Goal: Information Seeking & Learning: Check status

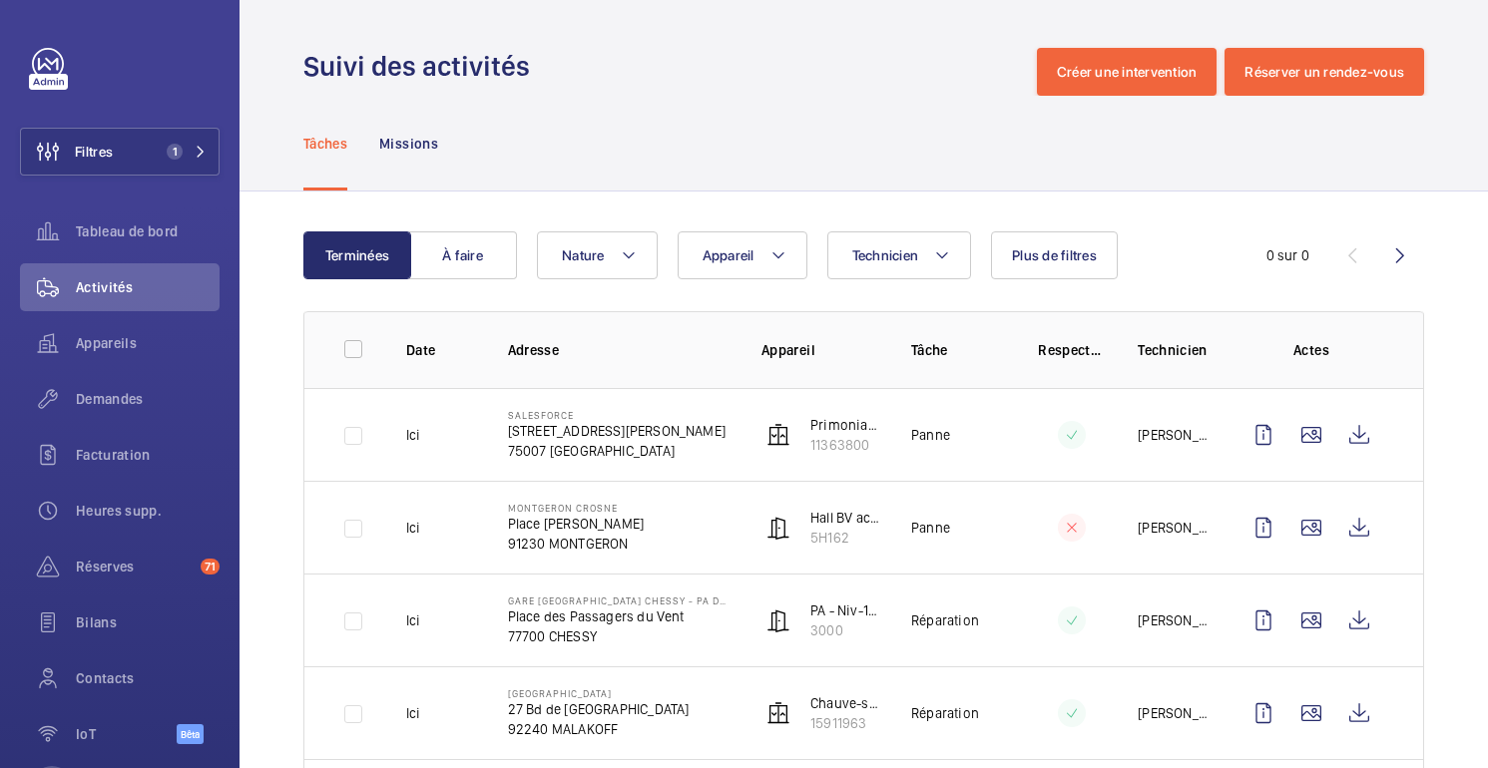
click at [1129, 148] on div "Tâches Missions" at bounding box center [863, 143] width 1121 height 95
drag, startPoint x: 790, startPoint y: 49, endPoint x: 1092, endPoint y: 11, distance: 303.7
click at [790, 49] on div "Suivi des activités Créer une intervention Réserver un rendez-vous" at bounding box center [863, 72] width 1121 height 48
click at [1280, 15] on wm-front-admin-header "Suivi des activités Créer une intervention Réserver un rendez-vous" at bounding box center [863, 48] width 1248 height 96
click at [1119, 498] on td "[PERSON_NAME]" at bounding box center [1157, 527] width 102 height 93
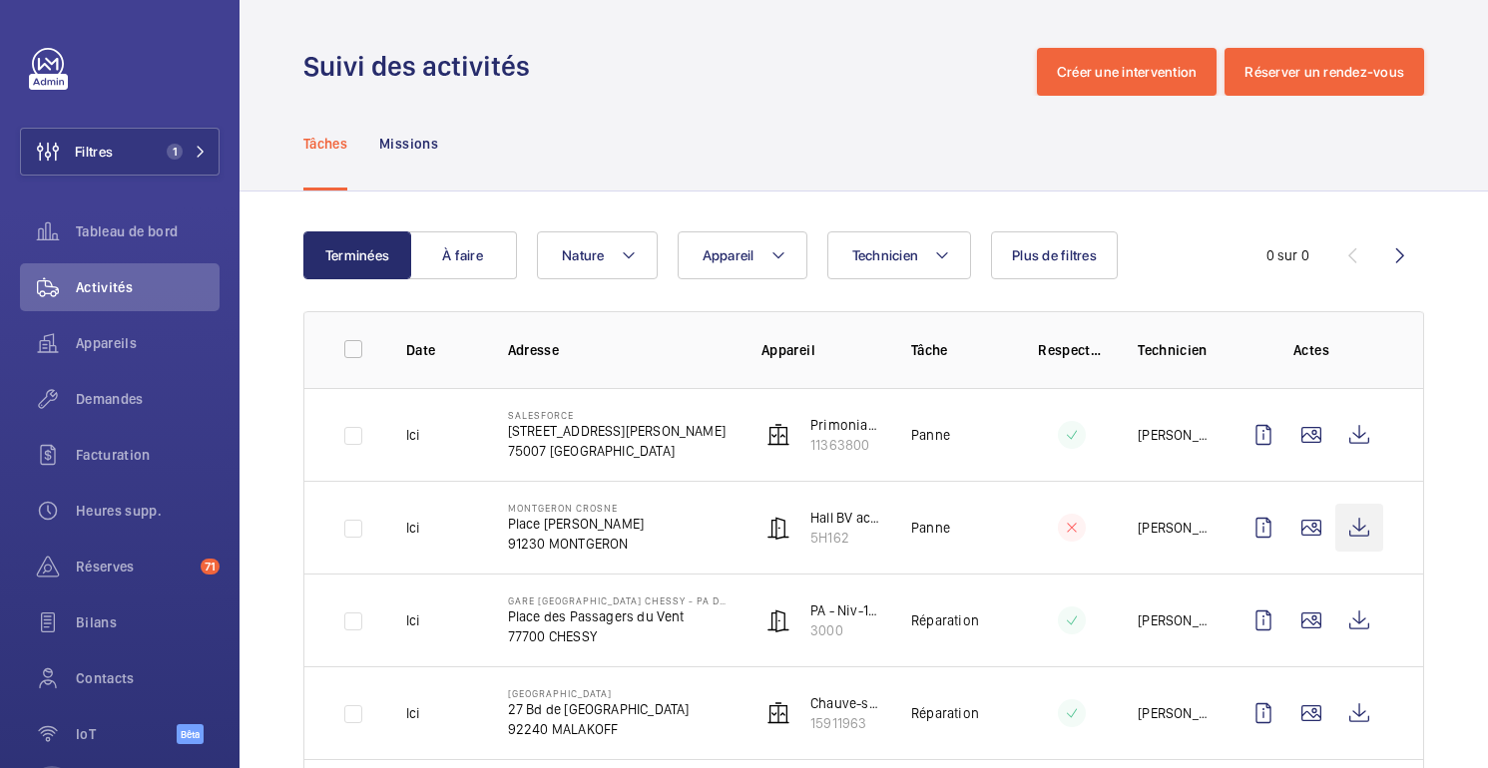
click at [1360, 528] on wm-front-icon-button at bounding box center [1359, 528] width 48 height 48
click at [0, 0] on mat-sidenav-content "Filtres 1 Tableau de bord Activités Appareils Demandes Facturation Heures supp.…" at bounding box center [744, 384] width 1488 height 768
click at [110, 393] on font "Demandes" at bounding box center [110, 399] width 68 height 16
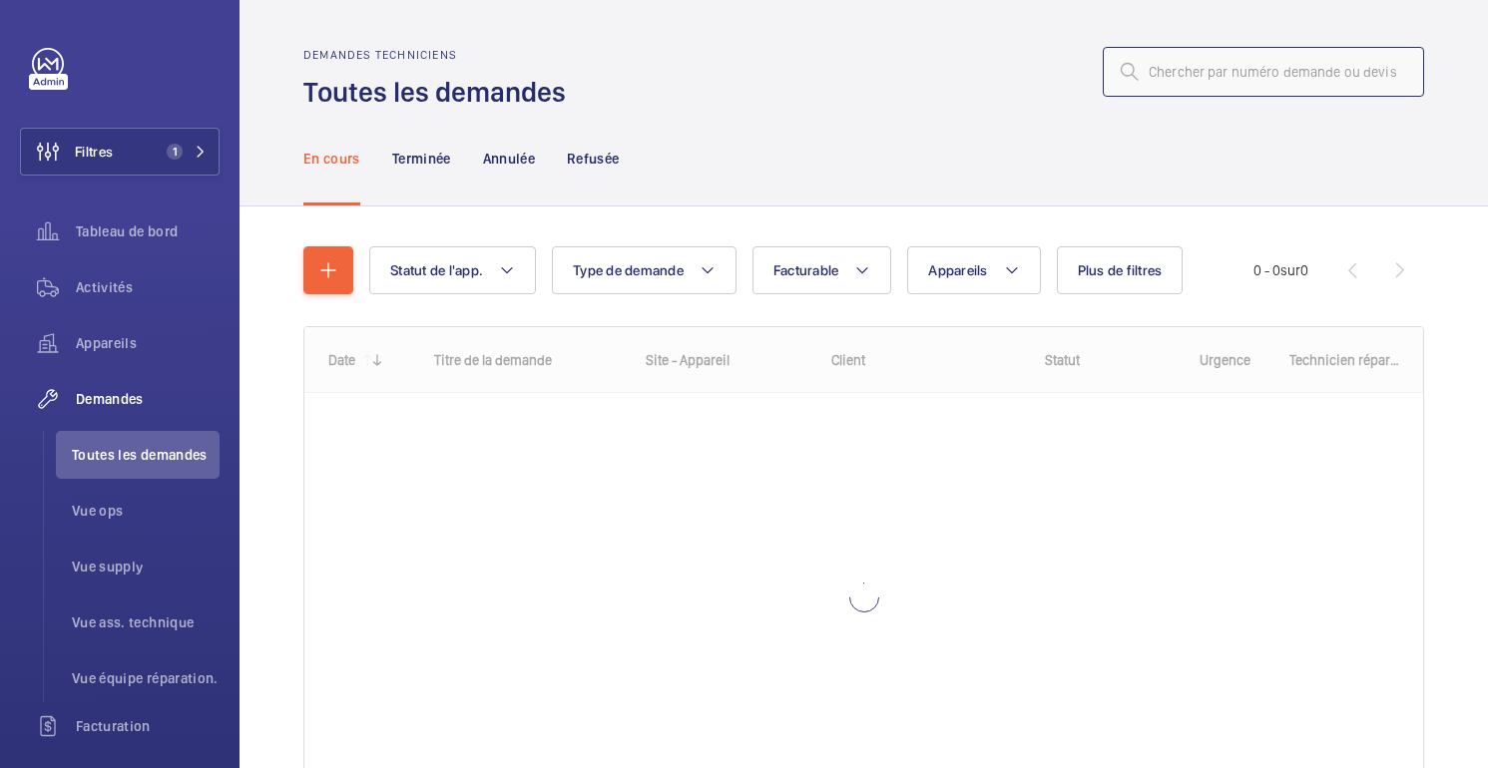
click at [1231, 74] on input "text" at bounding box center [1263, 72] width 321 height 50
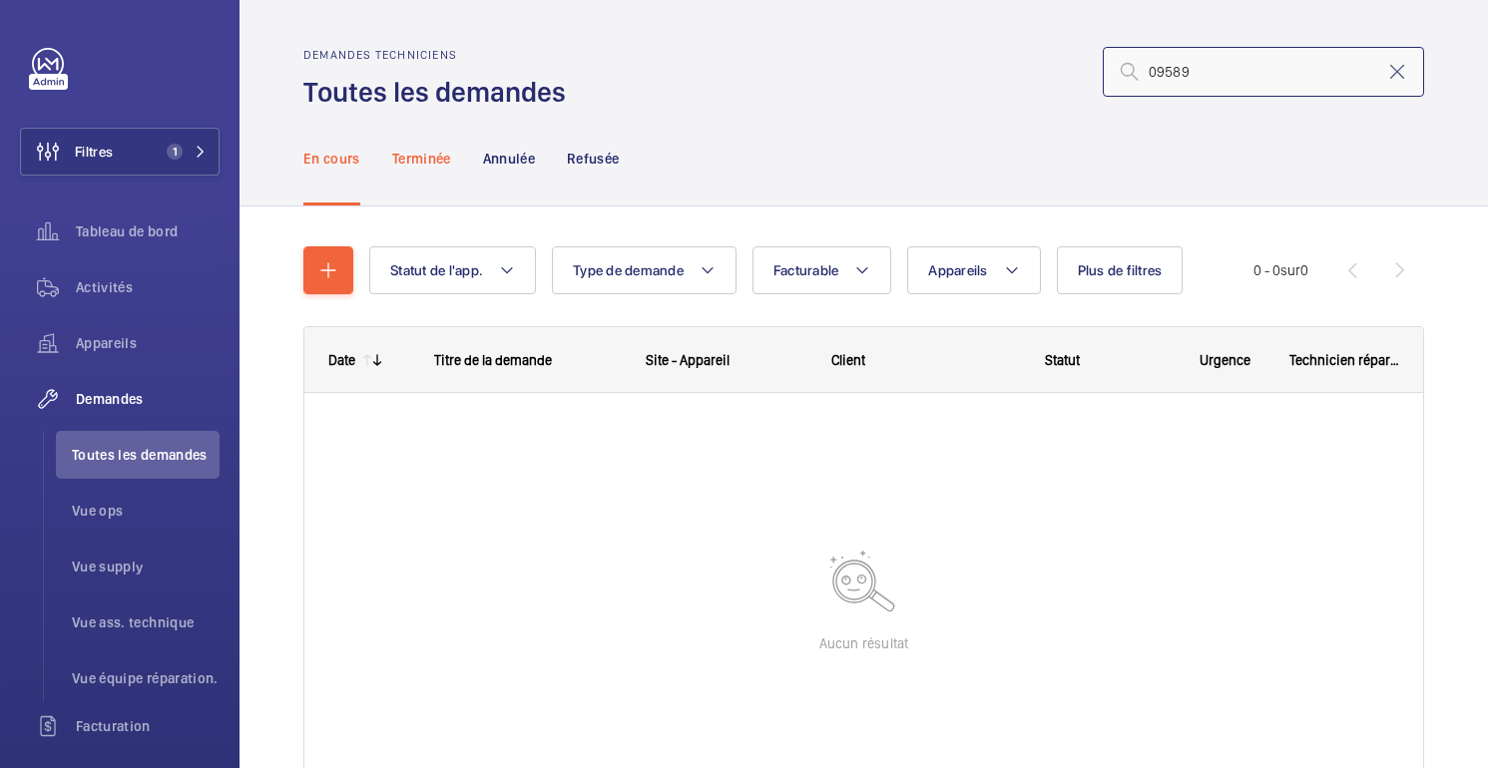
type input "09589"
click at [429, 169] on div "Terminée" at bounding box center [421, 158] width 59 height 95
click at [337, 162] on font "En cours" at bounding box center [331, 159] width 57 height 16
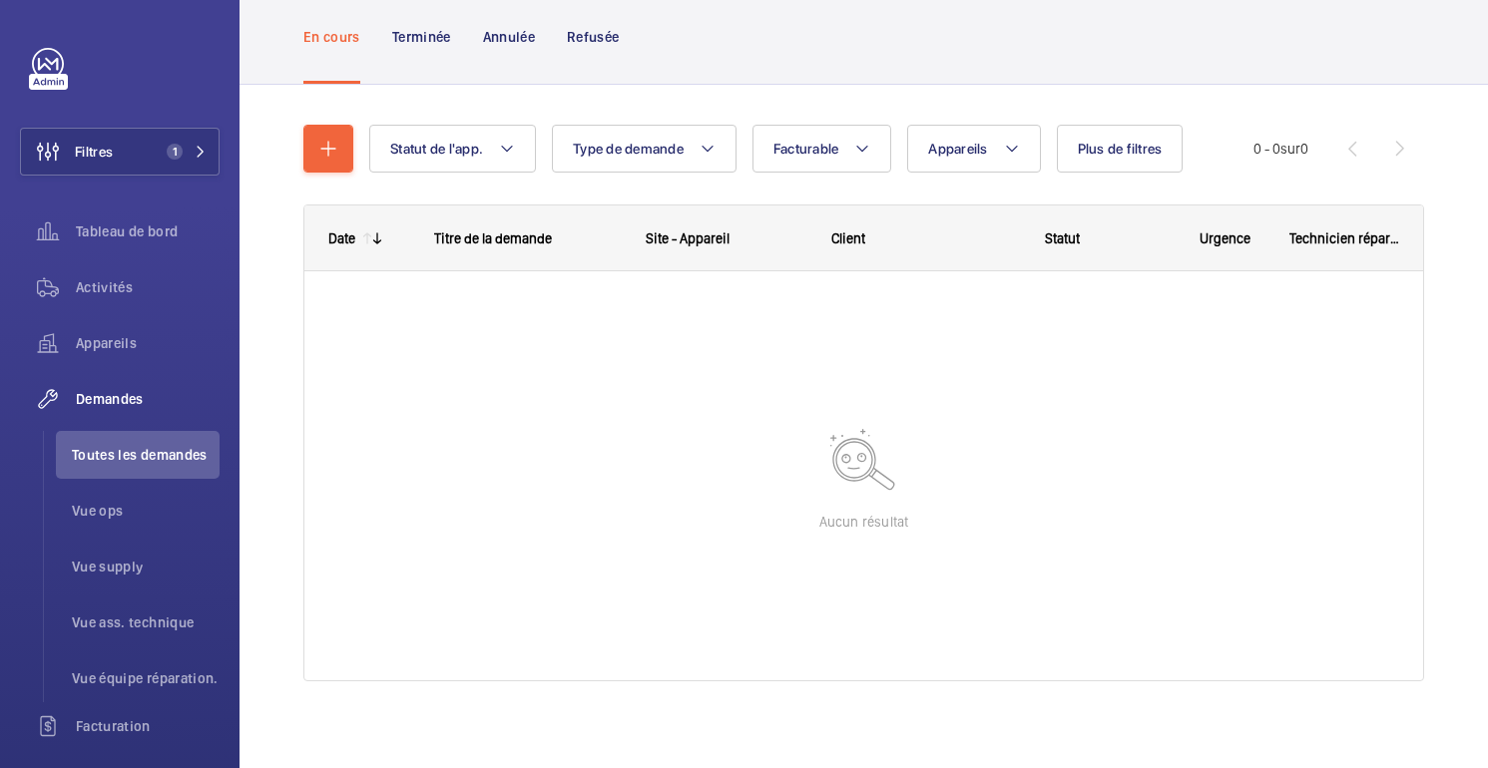
scroll to position [131, 0]
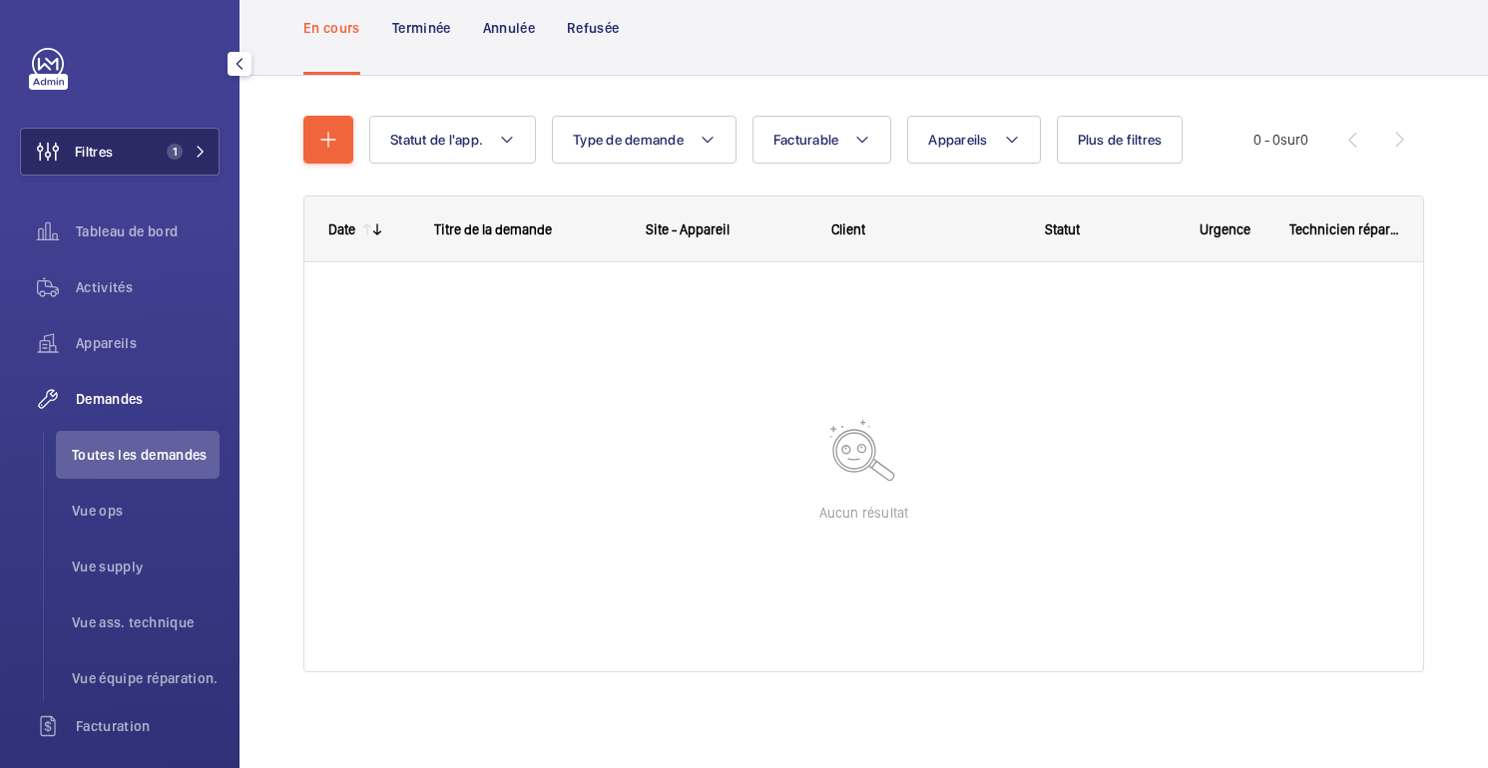
click at [108, 166] on span "Filtres" at bounding box center [67, 152] width 92 height 48
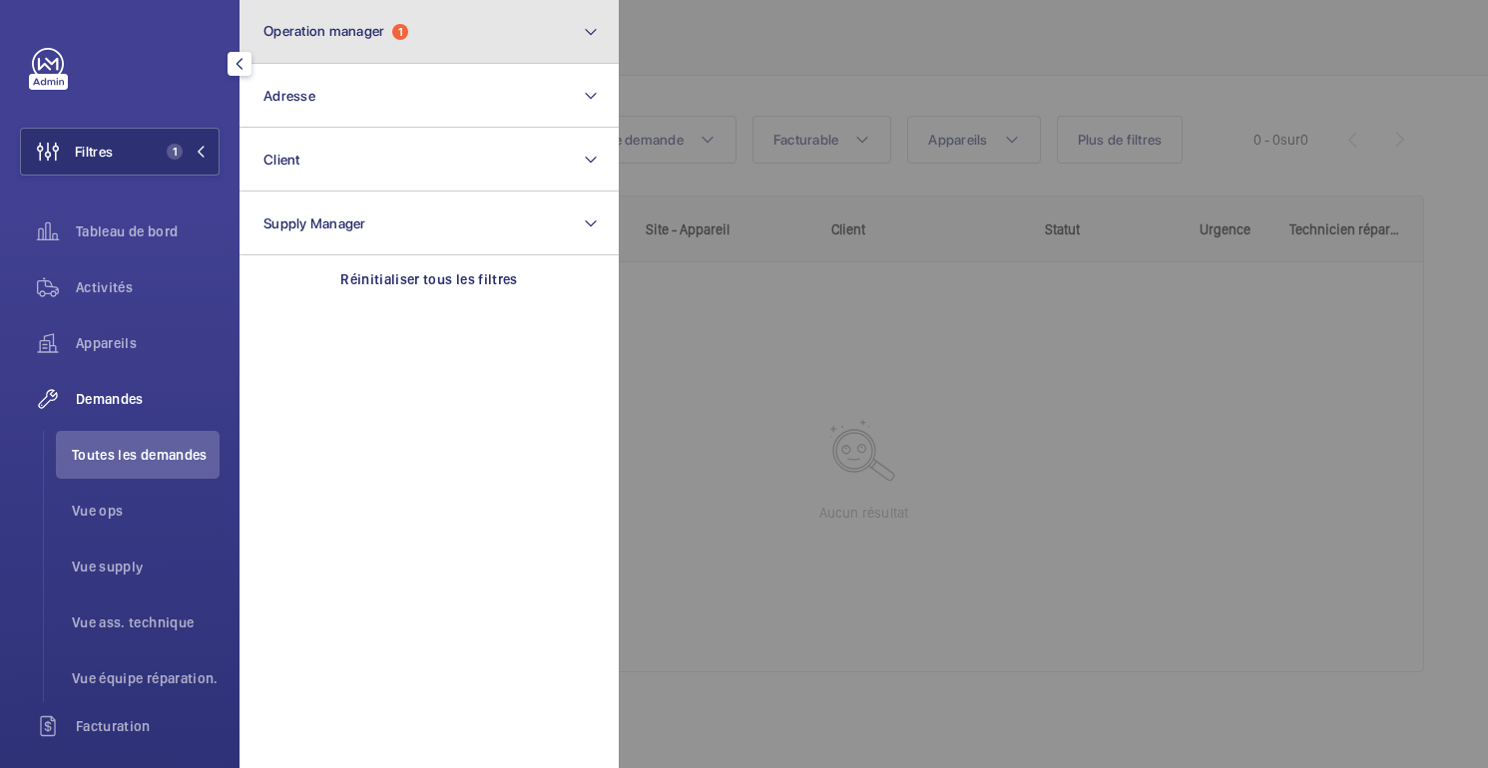
click at [398, 33] on span "1" at bounding box center [400, 32] width 16 height 16
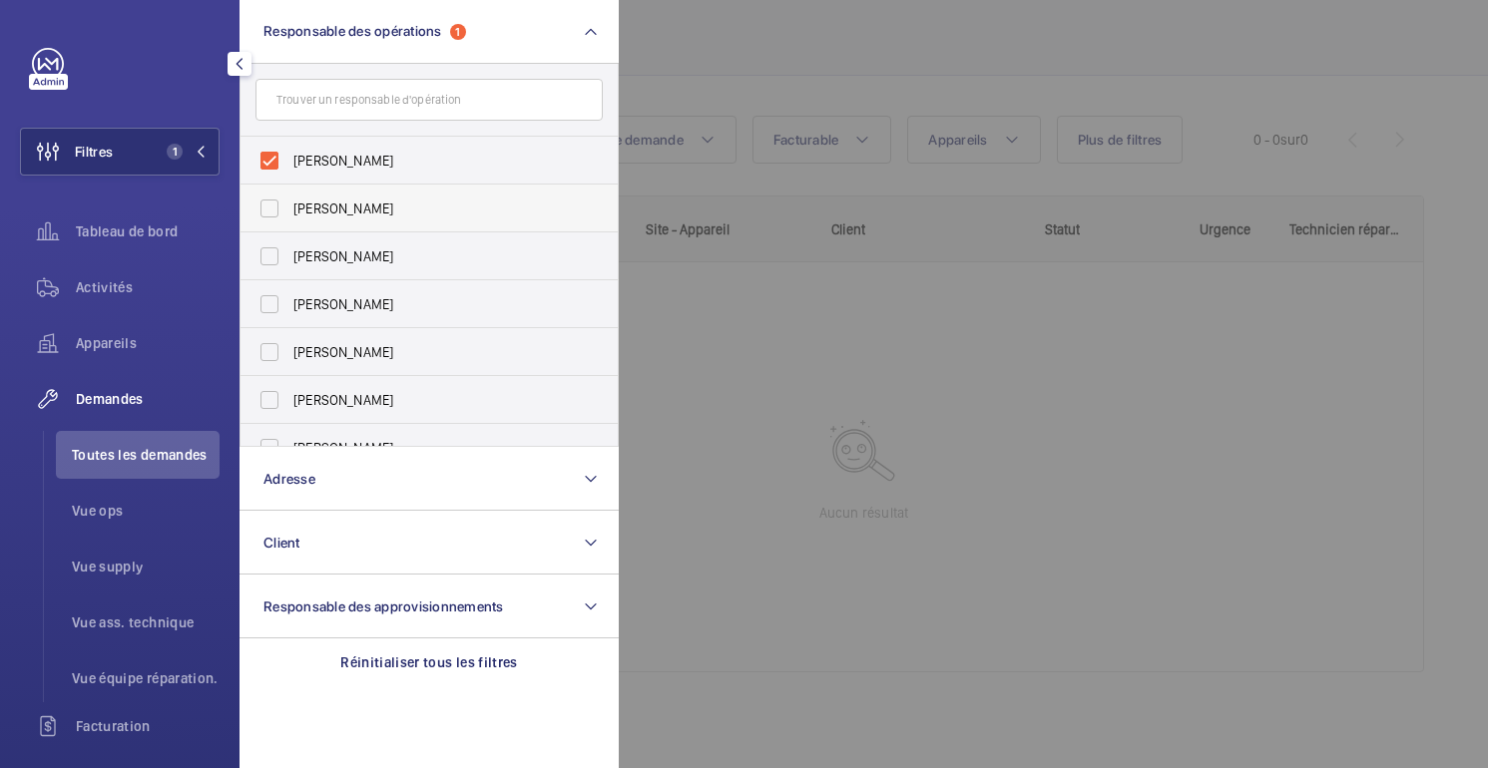
scroll to position [74, 0]
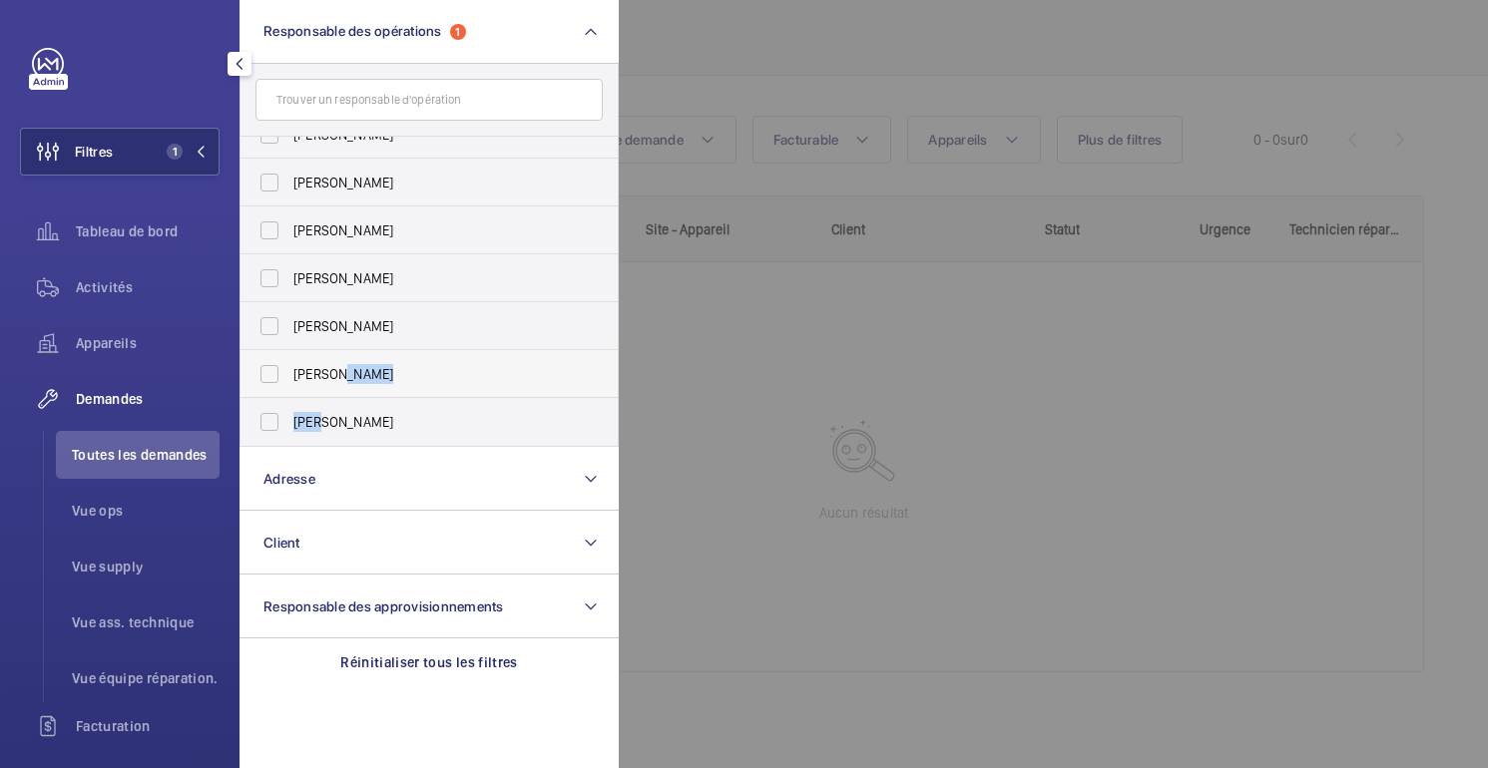
drag, startPoint x: 326, startPoint y: 414, endPoint x: 346, endPoint y: 381, distance: 38.5
click at [346, 381] on ul "Bruno Alves Florence Dulin Zohra Hamdani Anthony Mouchez Karim Kaced Caroline D…" at bounding box center [428, 254] width 377 height 383
click at [455, 375] on span "Romain Wagener" at bounding box center [430, 374] width 274 height 20
click at [289, 375] on input "Romain Wagener" at bounding box center [269, 374] width 40 height 40
checkbox input "true"
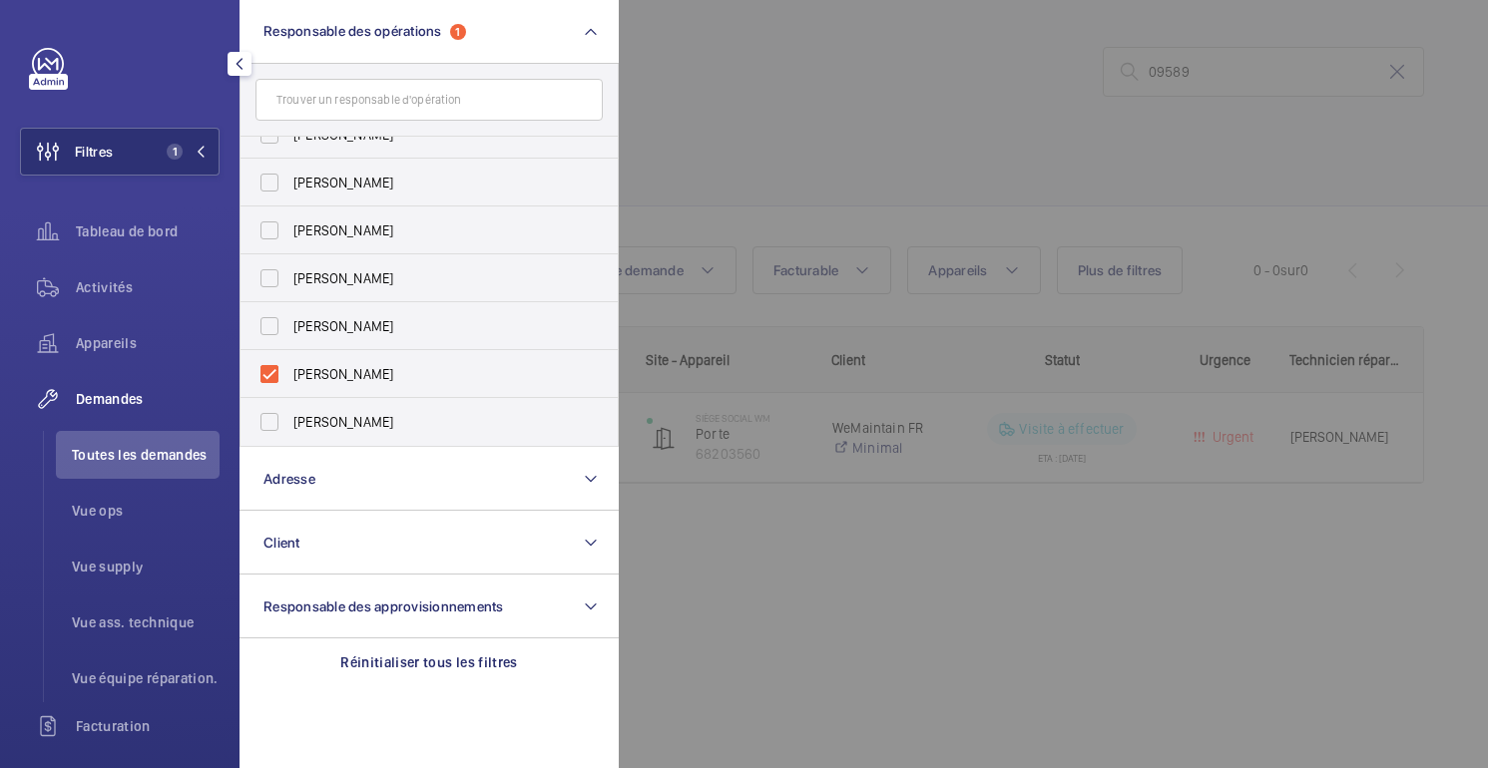
click at [891, 57] on div at bounding box center [1363, 384] width 1488 height 768
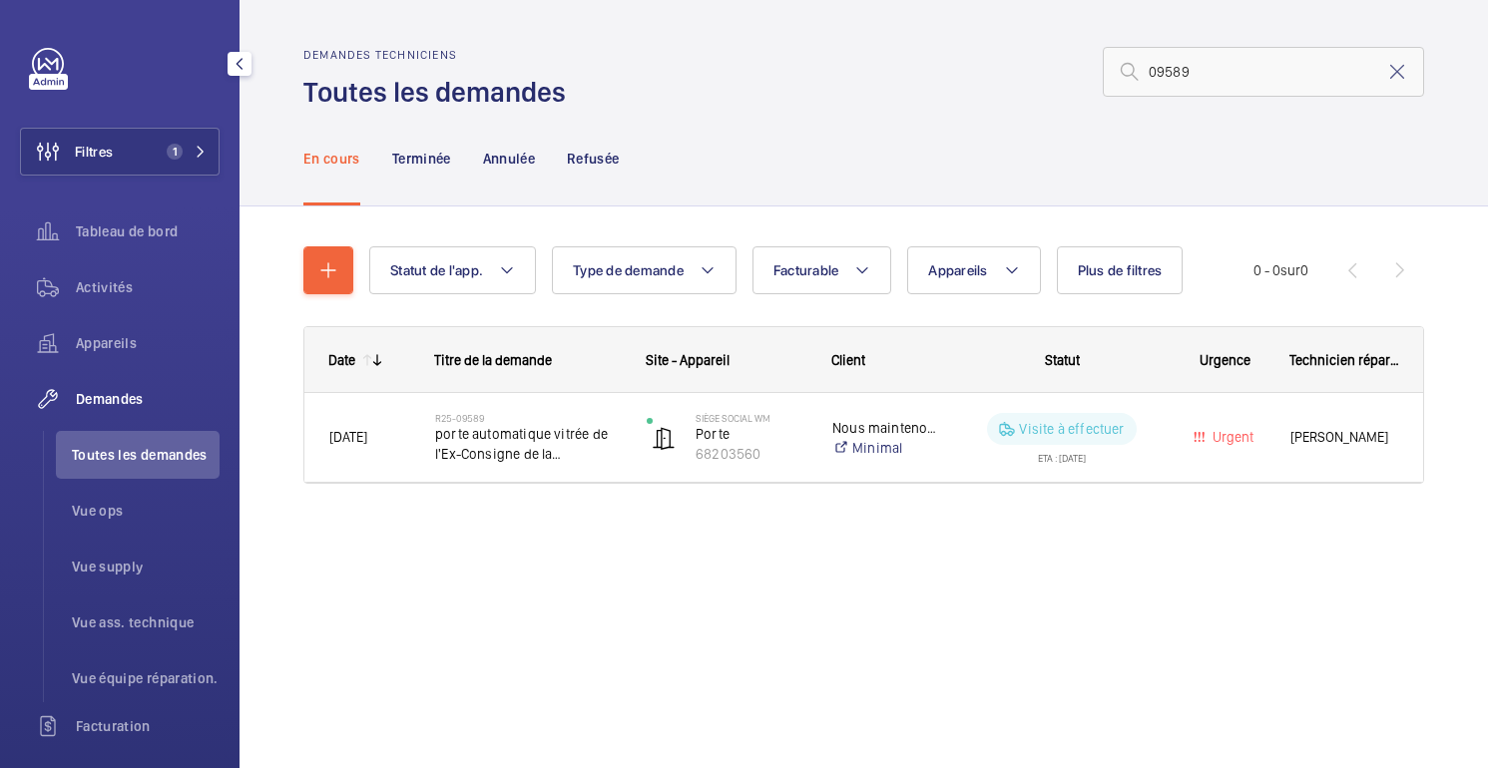
click at [1138, 119] on div "En cours Terminée Annulée Refusée" at bounding box center [863, 158] width 1121 height 95
click at [1394, 73] on mat-icon at bounding box center [1397, 72] width 24 height 24
click at [1394, 73] on input "text" at bounding box center [1263, 72] width 321 height 50
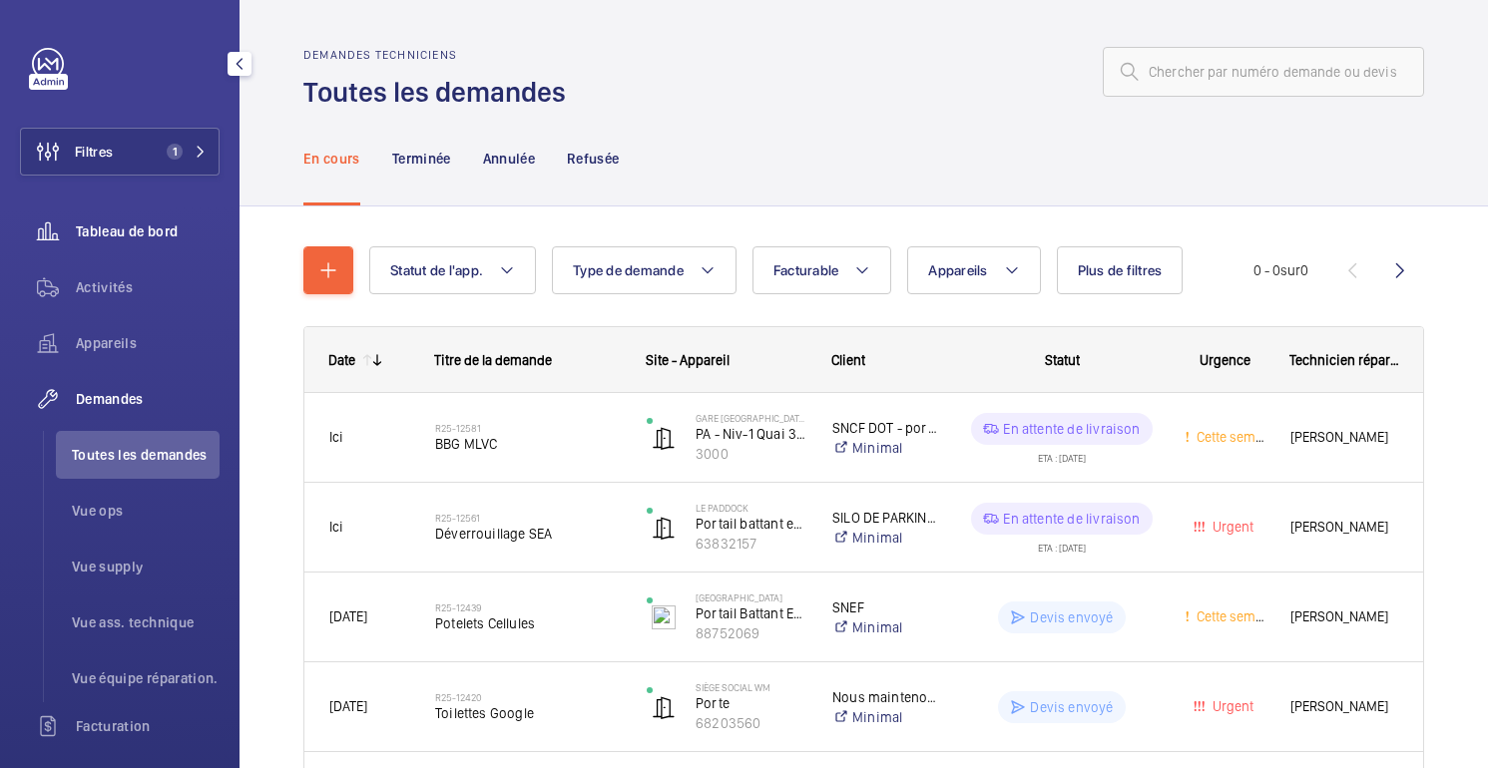
click at [109, 236] on font "Tableau de bord" at bounding box center [127, 232] width 102 height 16
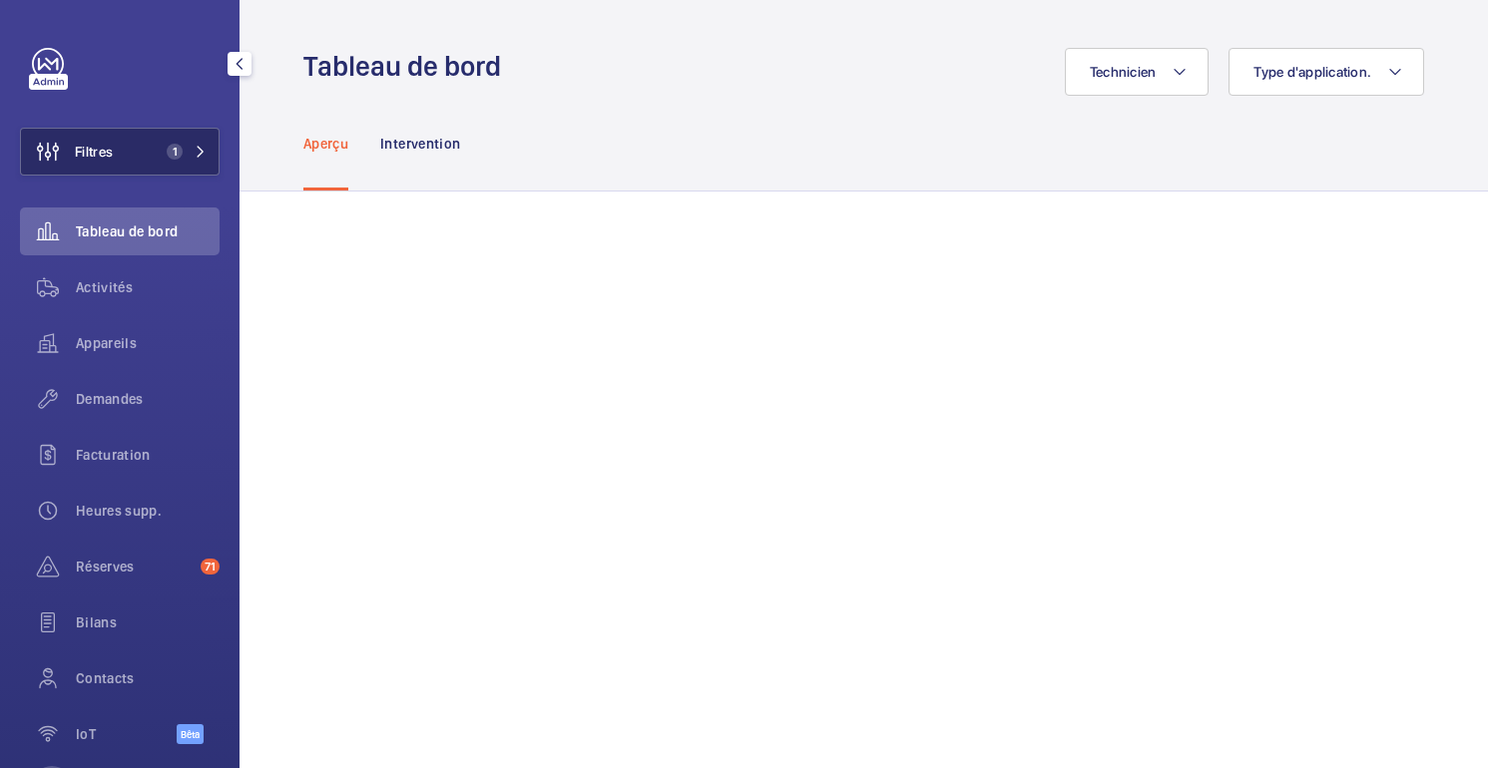
click at [172, 143] on button "Filtres 1" at bounding box center [120, 152] width 200 height 48
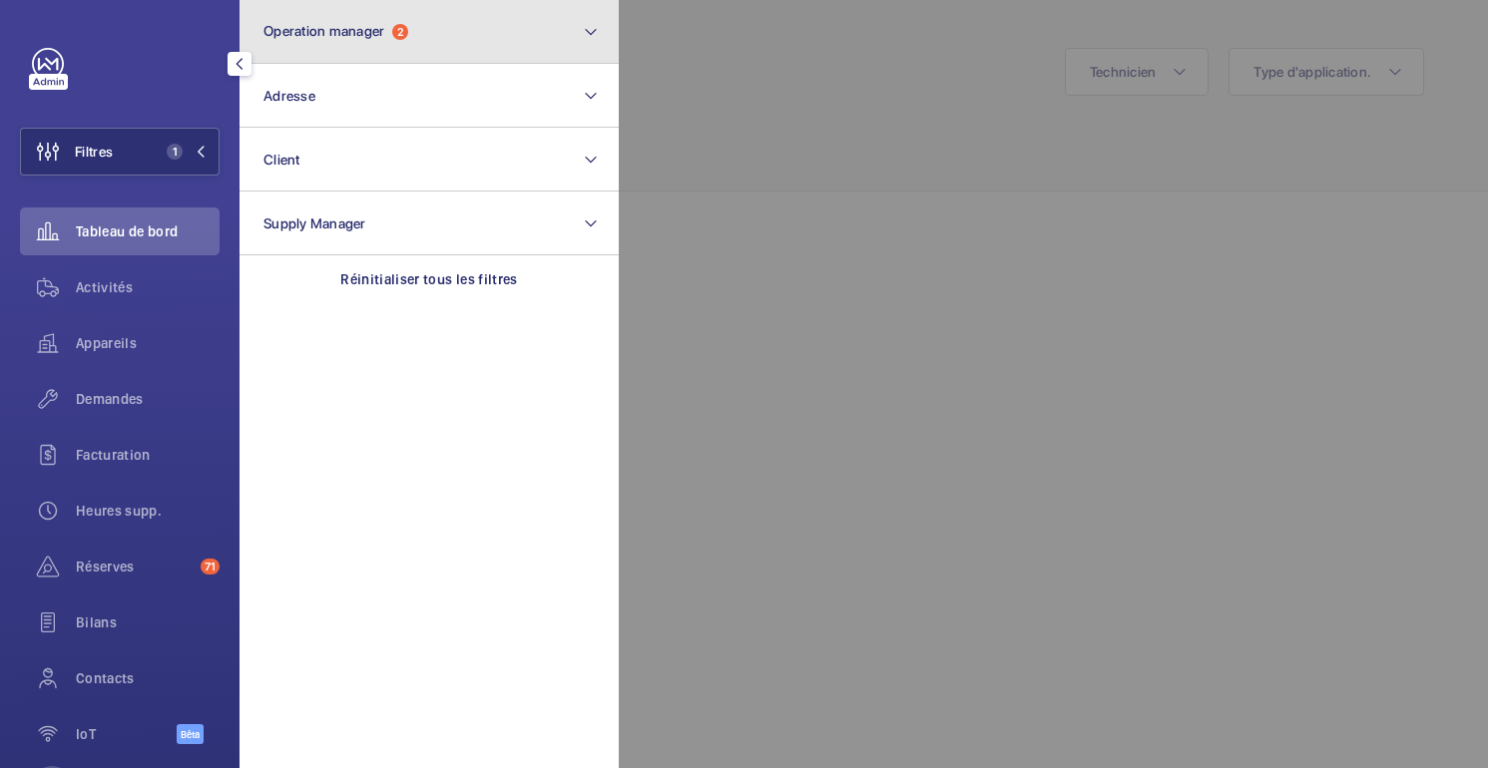
click at [364, 37] on span "Operation manager" at bounding box center [323, 31] width 121 height 16
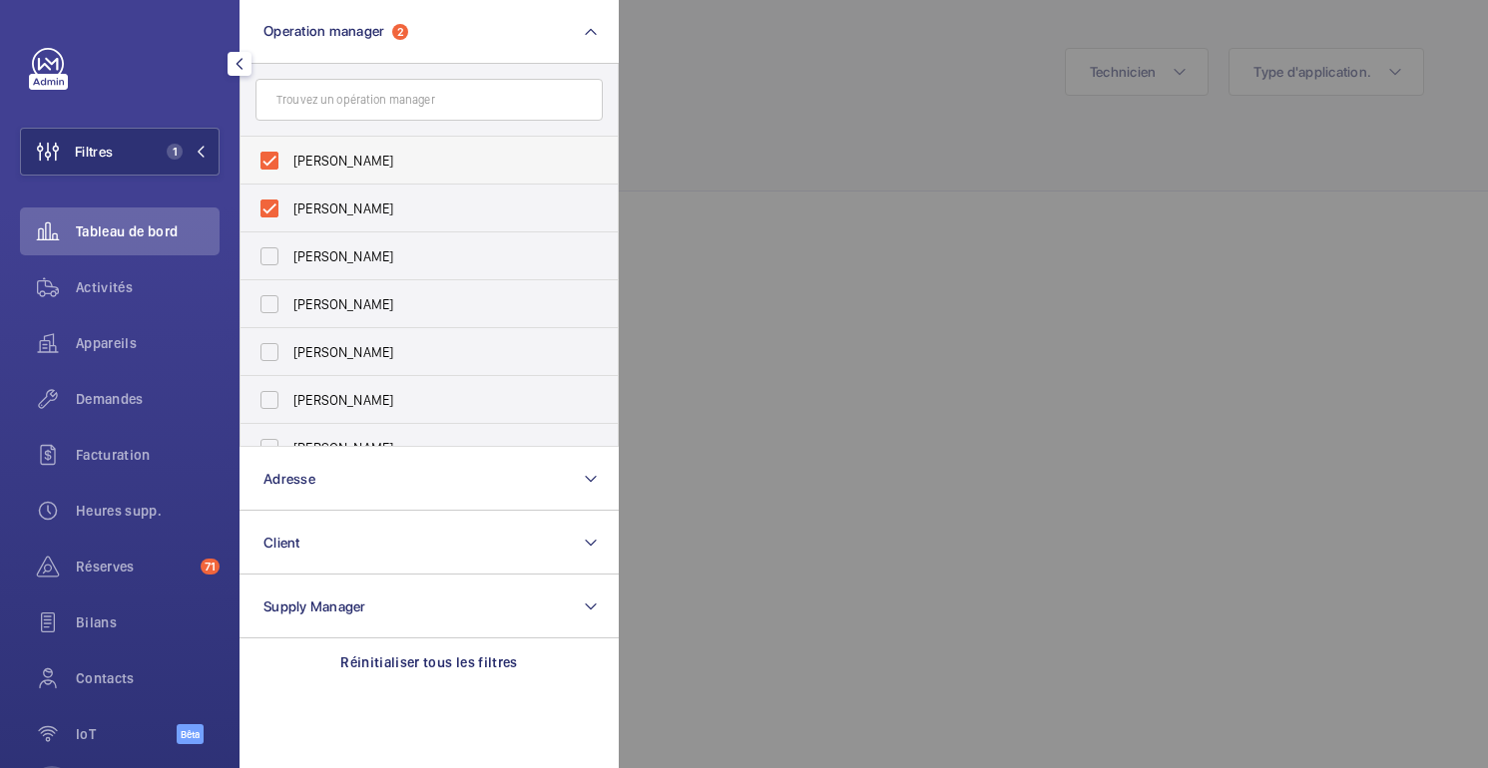
click at [328, 158] on span "Romain Wagener" at bounding box center [430, 161] width 274 height 20
click at [289, 158] on input "Romain Wagener" at bounding box center [269, 161] width 40 height 40
checkbox input "false"
click at [907, 147] on div at bounding box center [1363, 384] width 1488 height 768
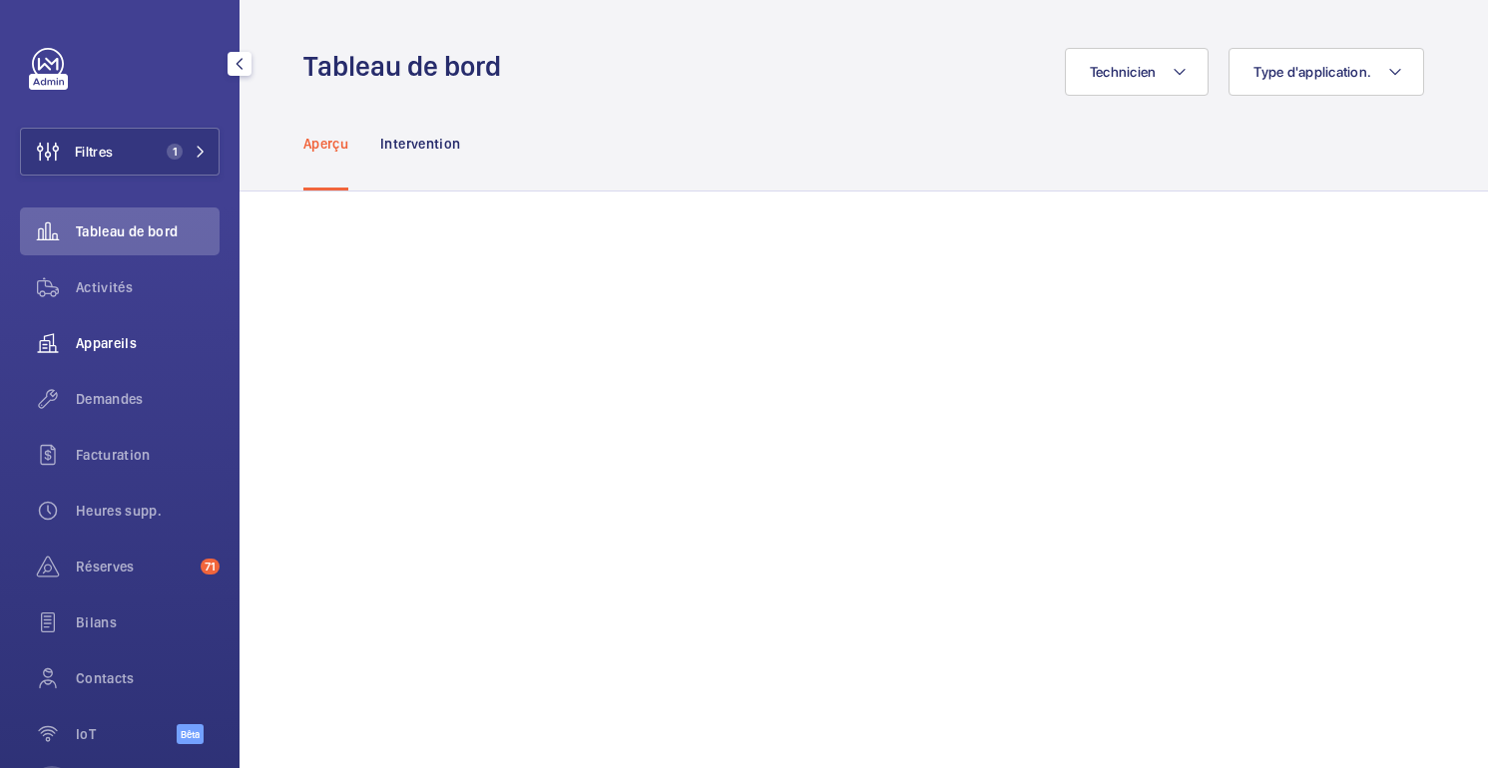
click at [89, 338] on font "Appareils" at bounding box center [106, 343] width 61 height 16
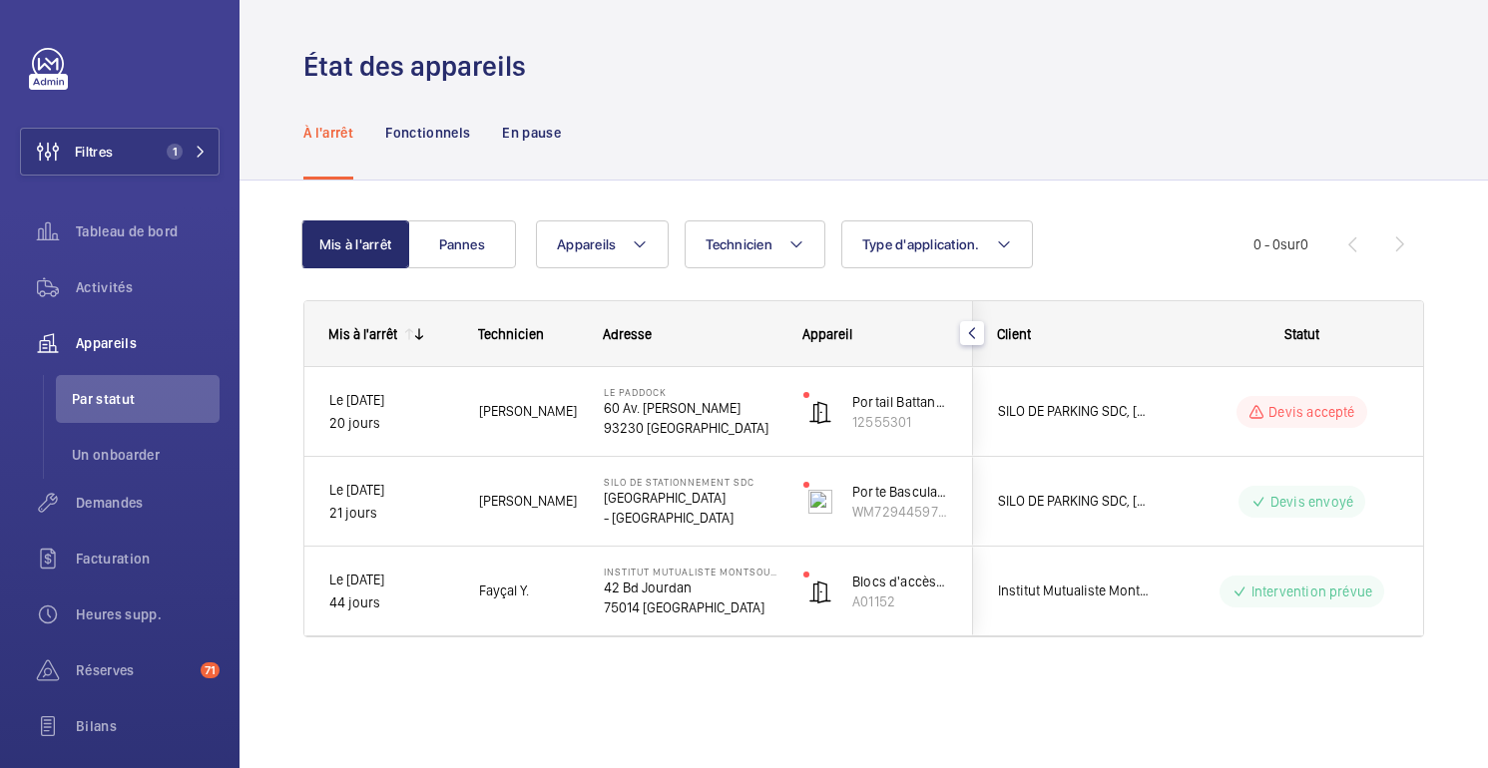
click at [981, 72] on div "État des appareils" at bounding box center [863, 66] width 1121 height 37
click at [101, 238] on font "Tableau de bord" at bounding box center [127, 232] width 102 height 16
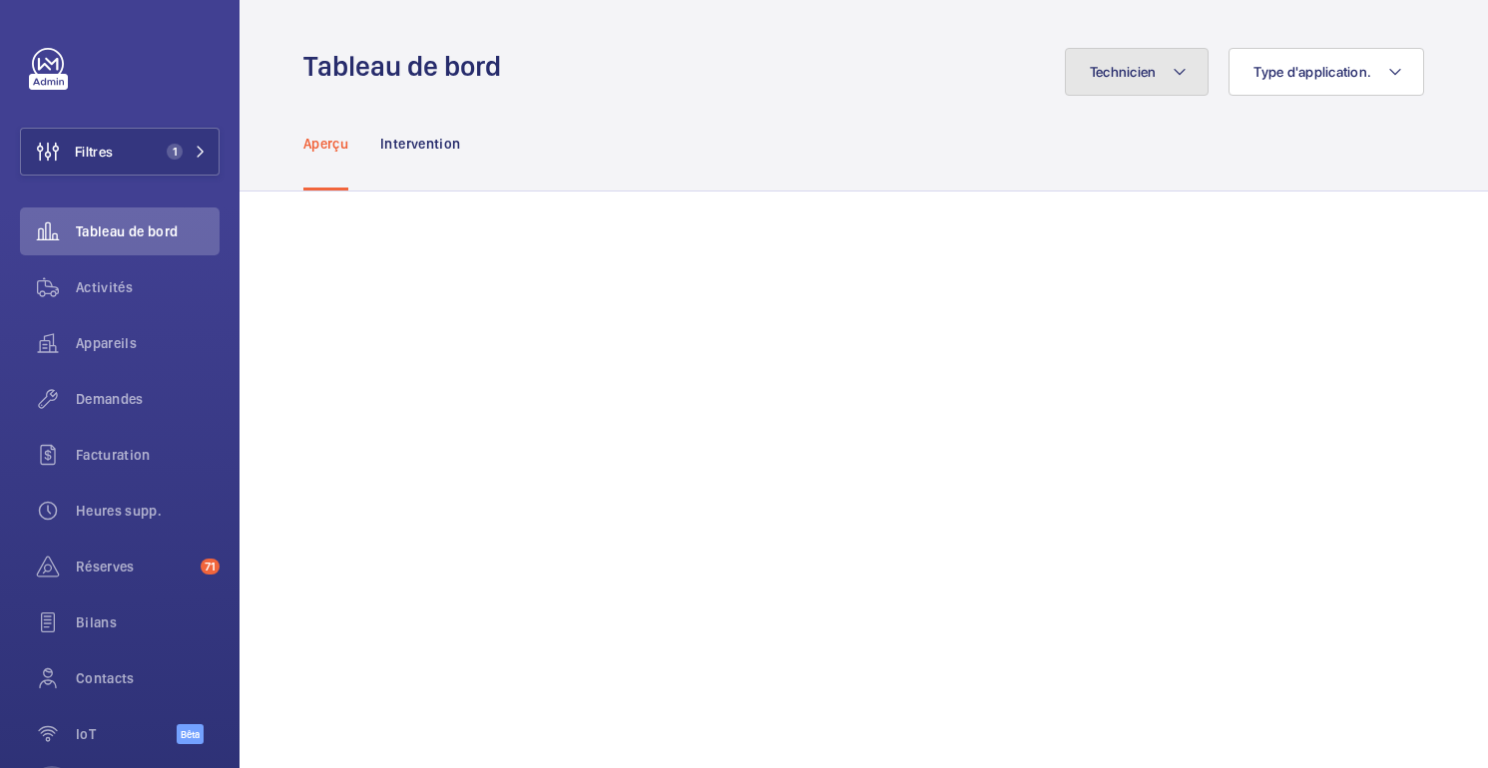
click at [1146, 74] on font "Technicien" at bounding box center [1123, 72] width 67 height 16
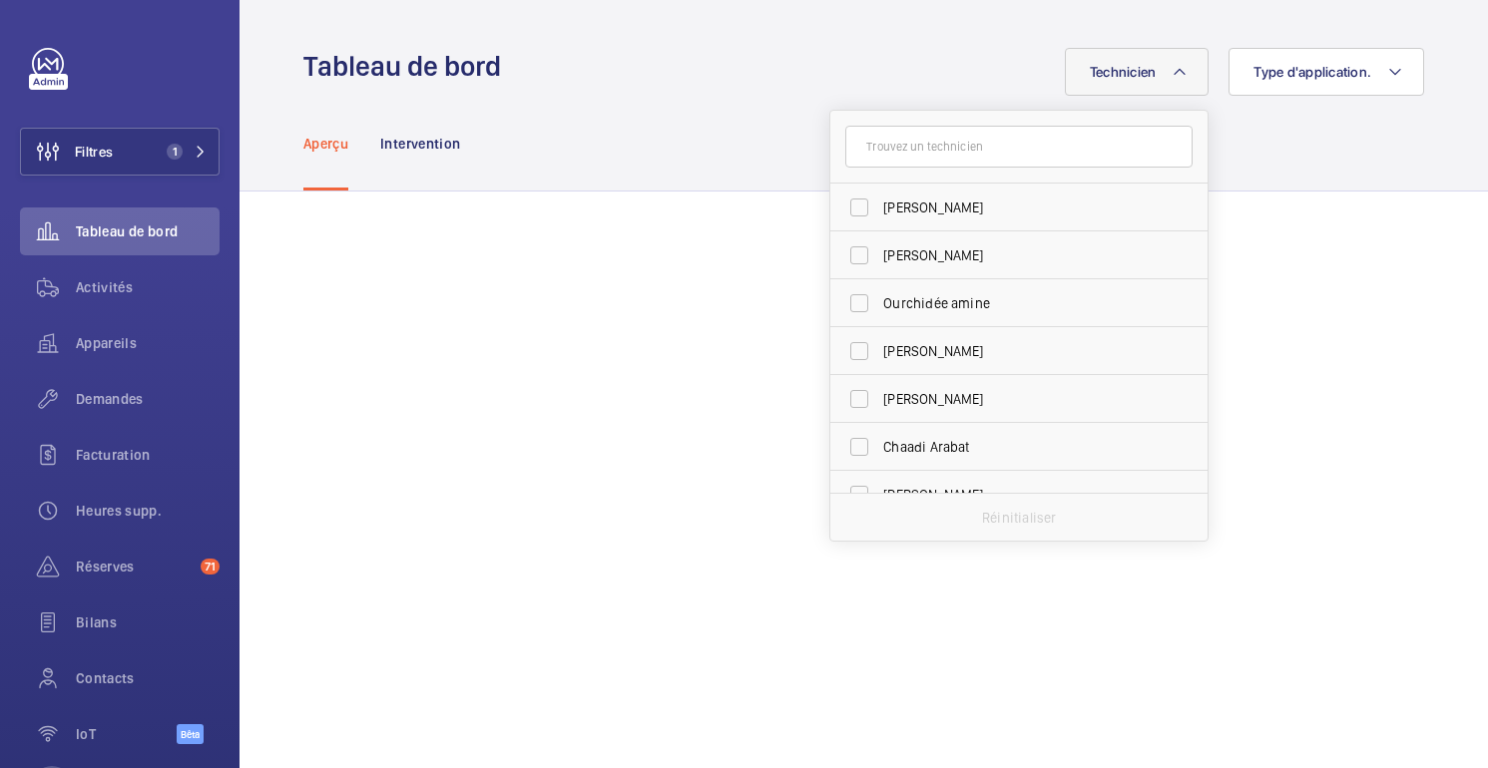
click at [973, 156] on input "text" at bounding box center [1018, 147] width 347 height 42
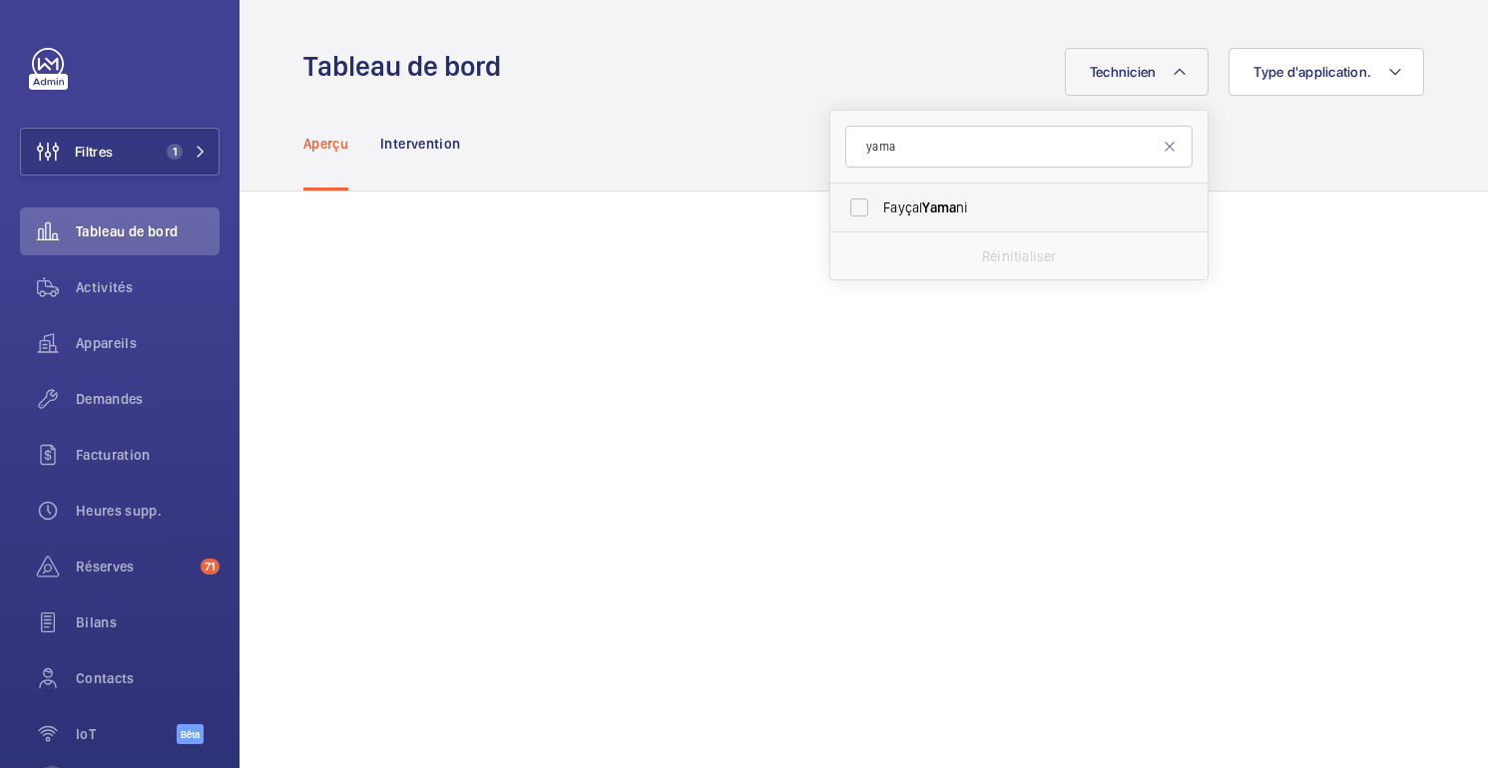
type input "yama"
click at [914, 221] on label "Fayçal Yama ni" at bounding box center [1003, 208] width 347 height 48
click at [879, 221] on input "Fayçal Yama ni" at bounding box center [859, 208] width 40 height 40
checkbox input "true"
click at [1169, 148] on mat-icon at bounding box center [1170, 147] width 16 height 16
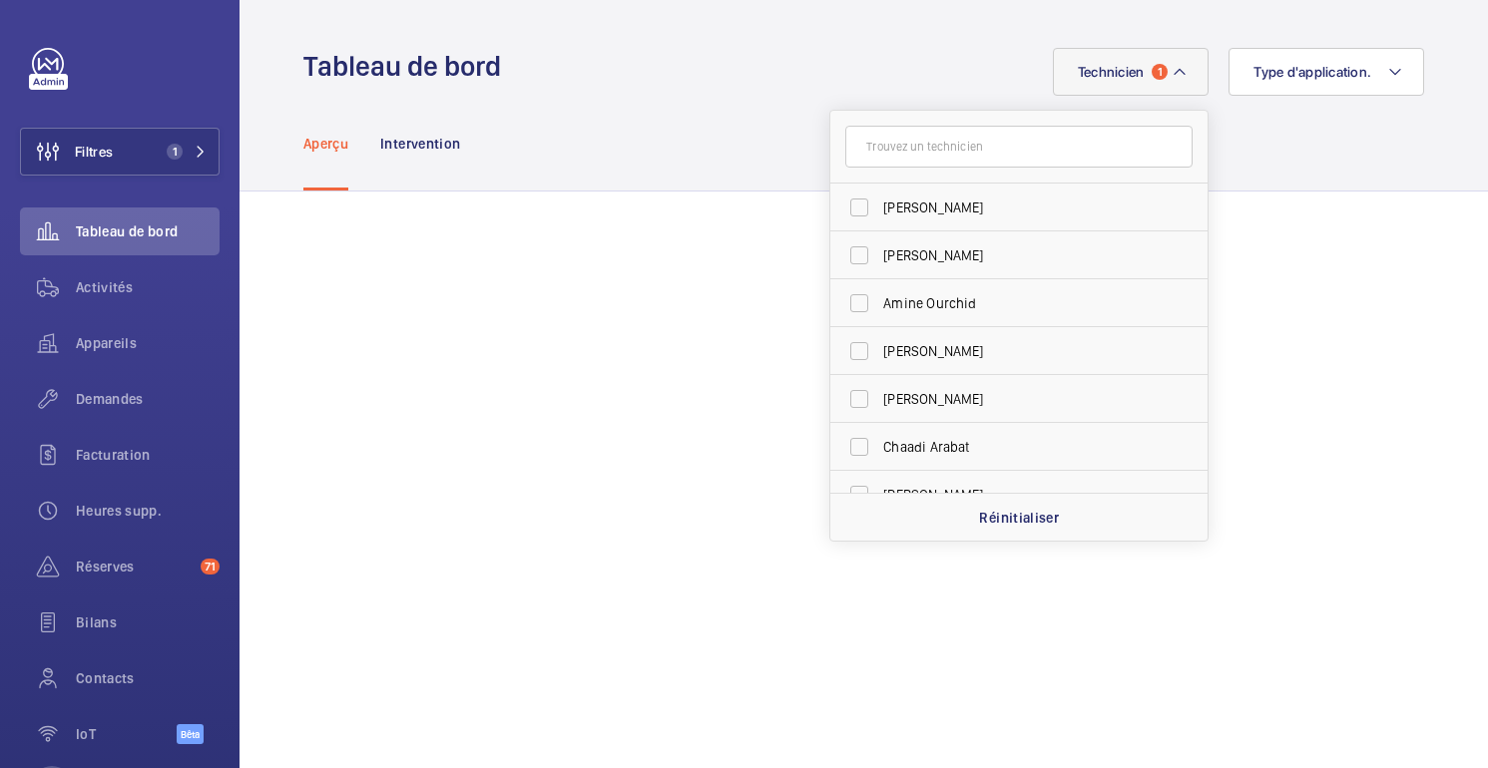
click at [1361, 178] on div "Aperçu Intervention" at bounding box center [863, 143] width 1121 height 95
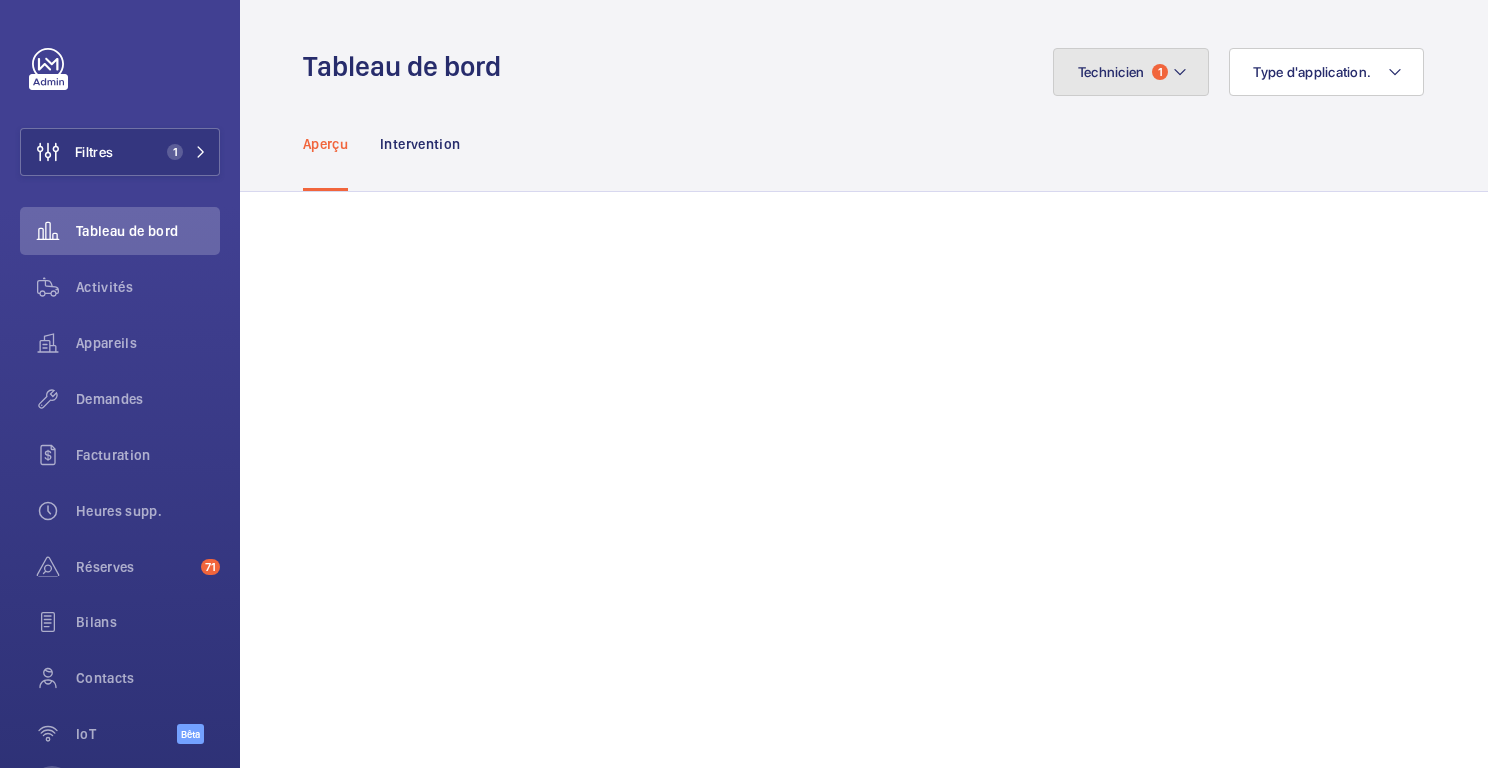
click at [1177, 72] on mat-icon at bounding box center [1180, 72] width 16 height 24
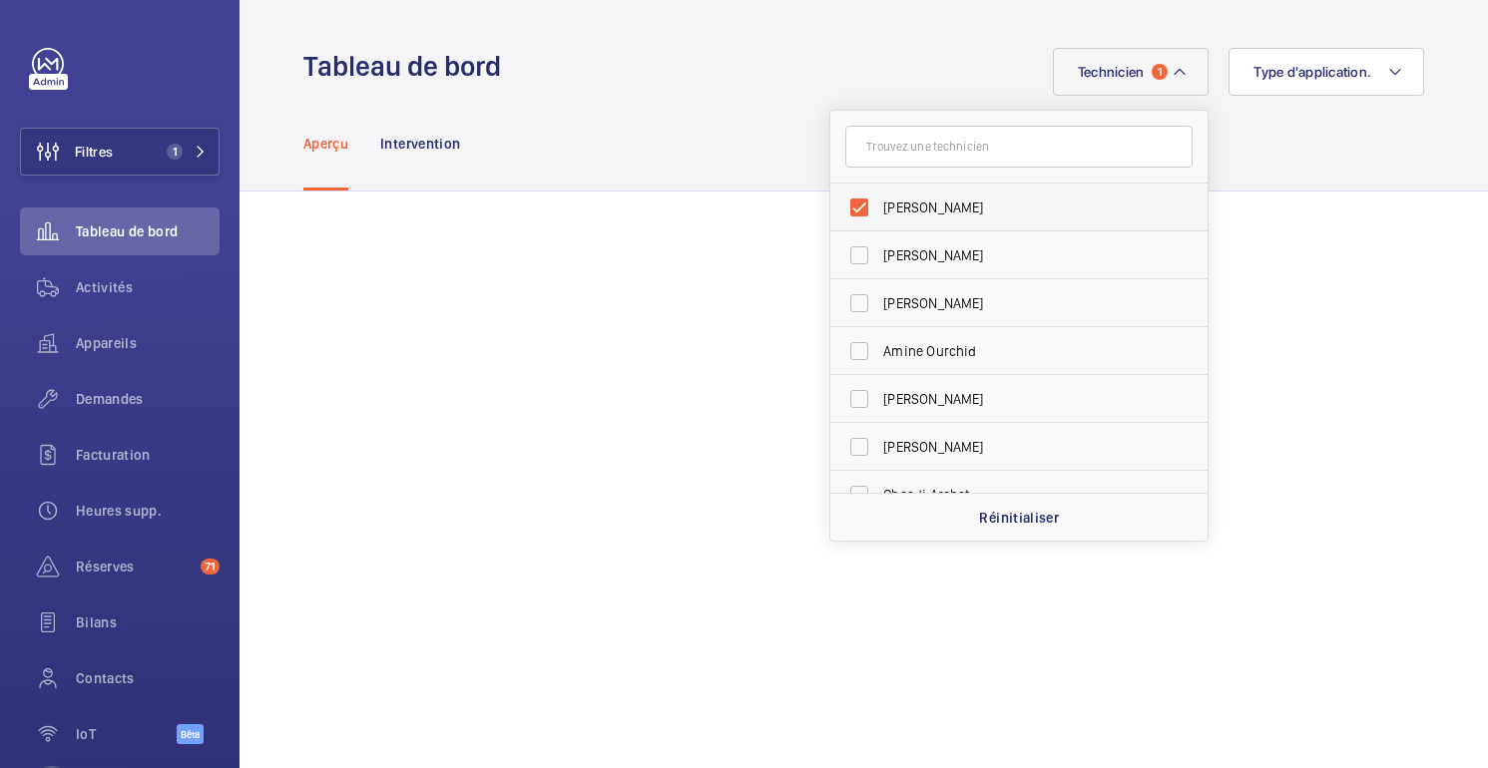
click at [953, 204] on span "[PERSON_NAME]" at bounding box center [1020, 208] width 274 height 20
click at [879, 204] on input "[PERSON_NAME]" at bounding box center [859, 208] width 40 height 40
checkbox input "false"
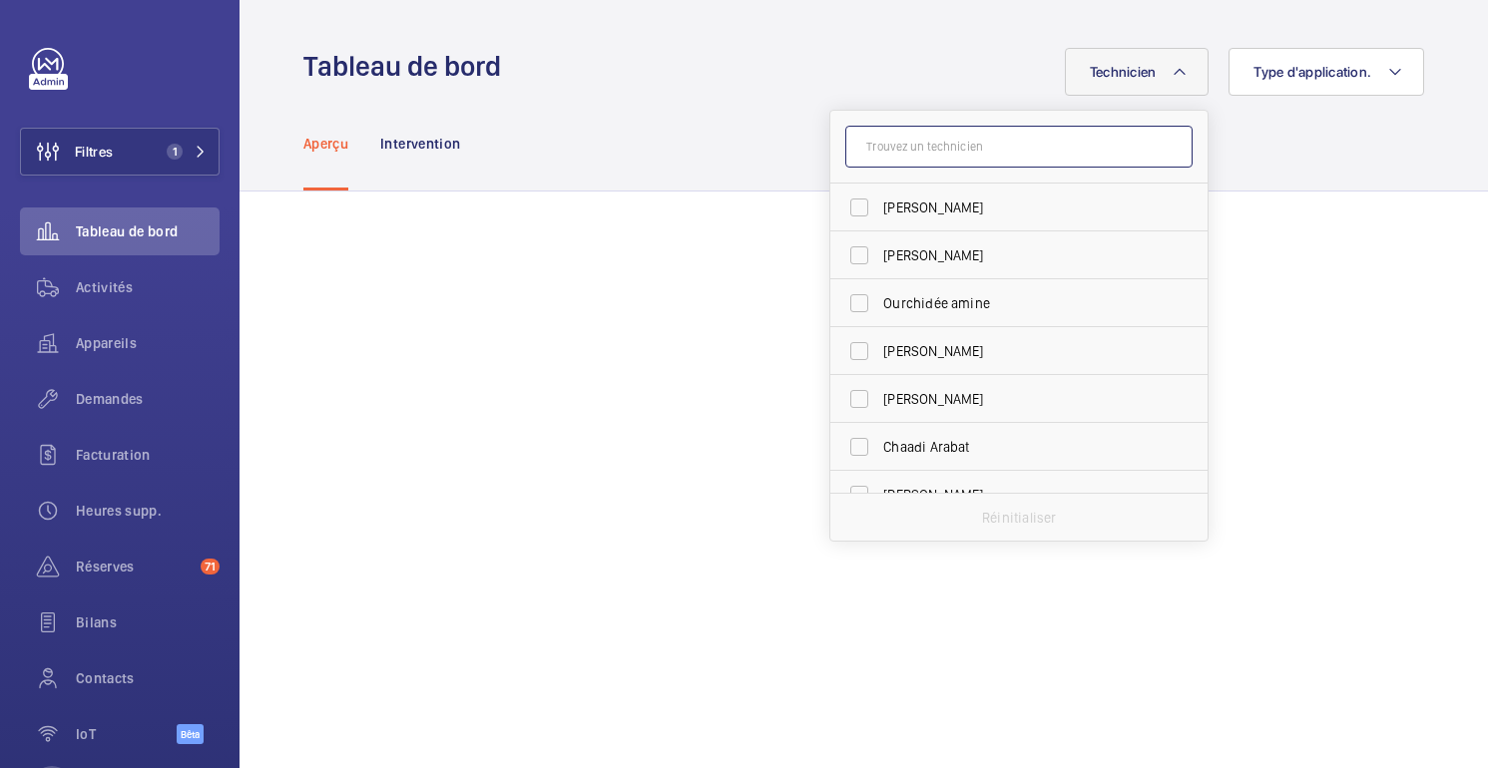
click at [962, 142] on input "text" at bounding box center [1018, 147] width 347 height 42
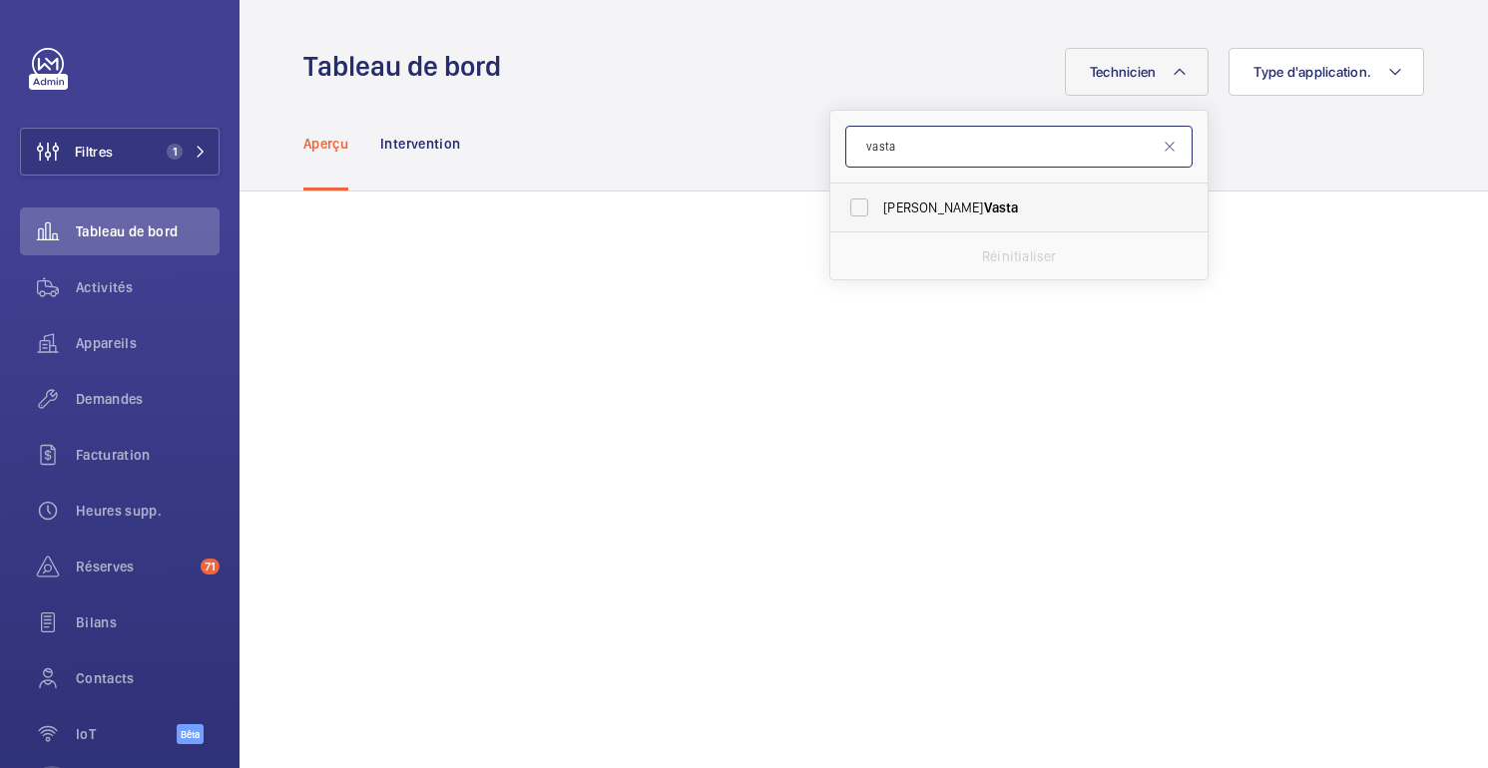
type input "vasta"
click at [952, 195] on label "Alexandre Vasta" at bounding box center [1003, 208] width 347 height 48
click at [879, 195] on input "Alexandre Vasta" at bounding box center [859, 208] width 40 height 40
checkbox input "true"
click at [1174, 148] on mat-icon at bounding box center [1170, 147] width 16 height 16
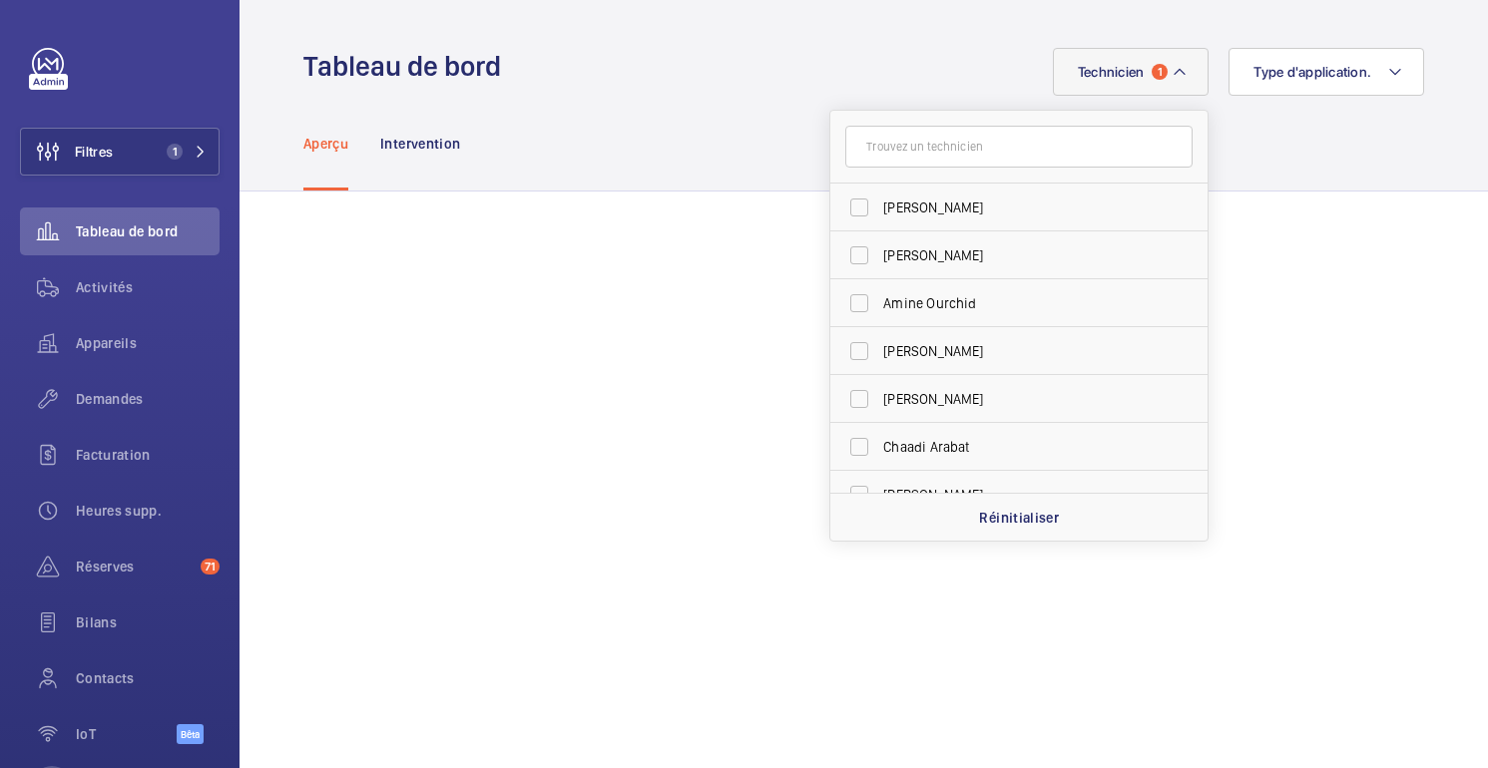
click at [1135, 82] on button "Technicien 1" at bounding box center [1131, 72] width 157 height 48
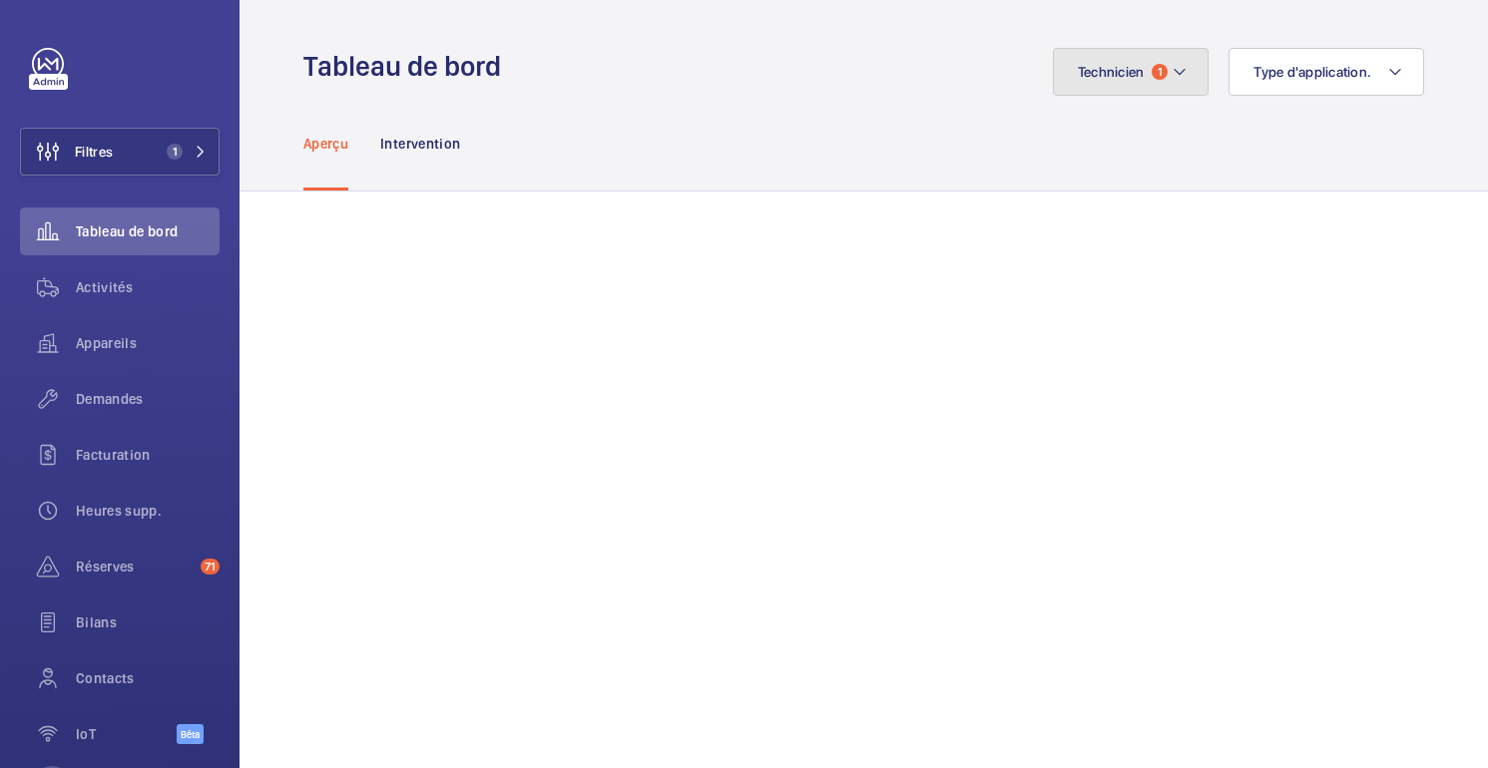
click at [1161, 80] on button "Technicien 1" at bounding box center [1131, 72] width 157 height 48
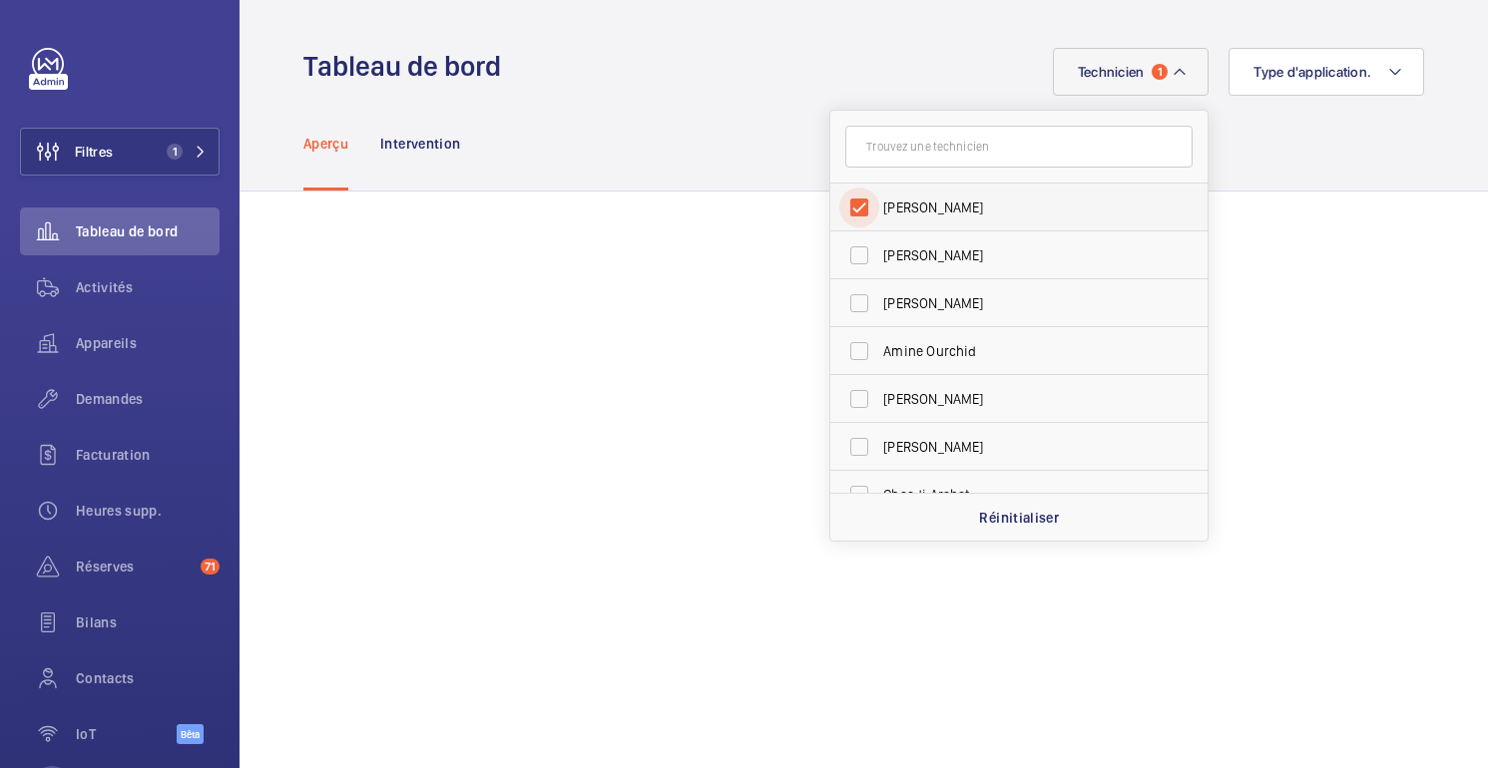
click at [875, 205] on input "[PERSON_NAME]" at bounding box center [859, 208] width 40 height 40
checkbox input "false"
click at [803, 56] on div "Technicien Jérôme Eniona Florian Cazal Ourchidée amine Romain Flahaut Mohammed …" at bounding box center [968, 72] width 911 height 48
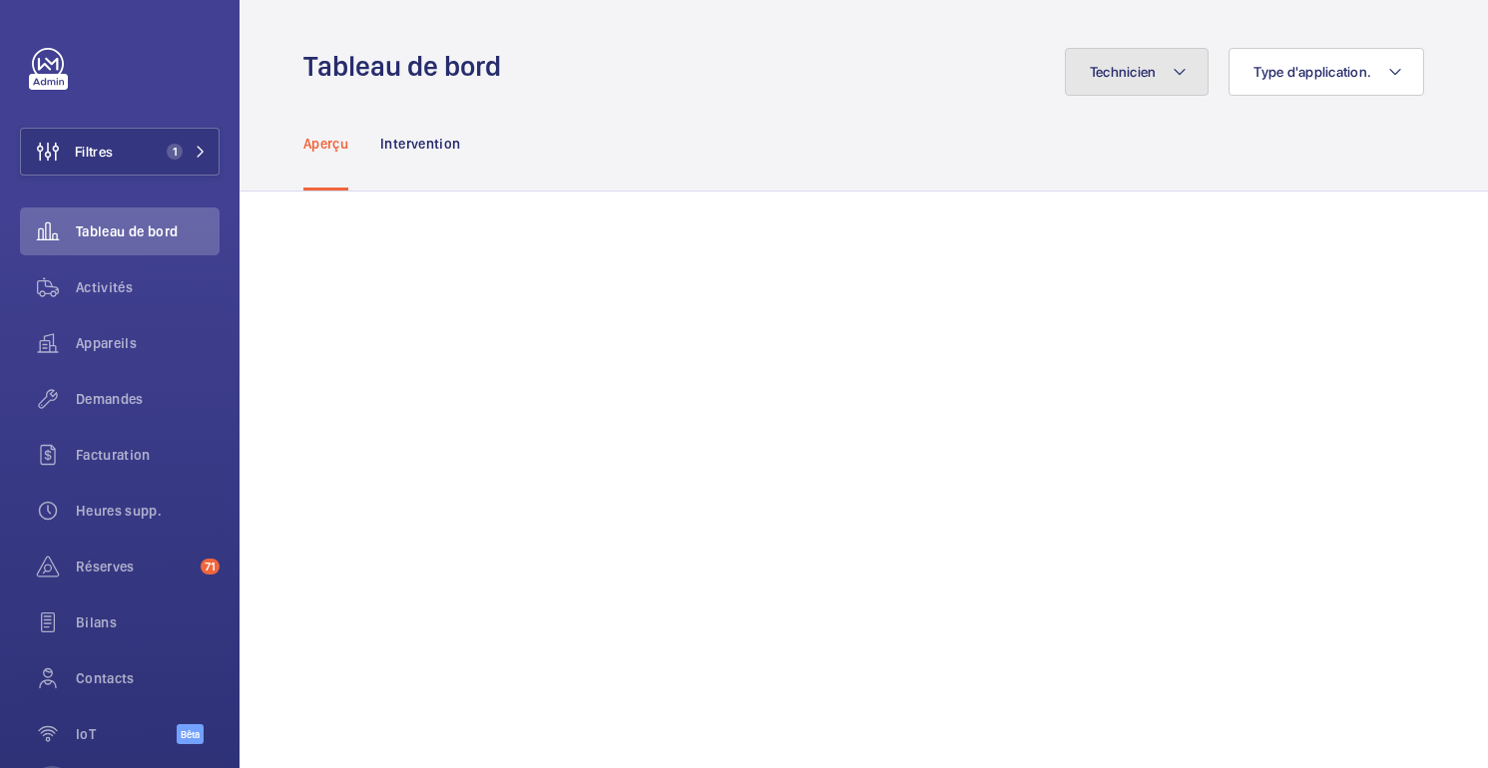
click at [1135, 79] on font "Technicien" at bounding box center [1123, 72] width 67 height 16
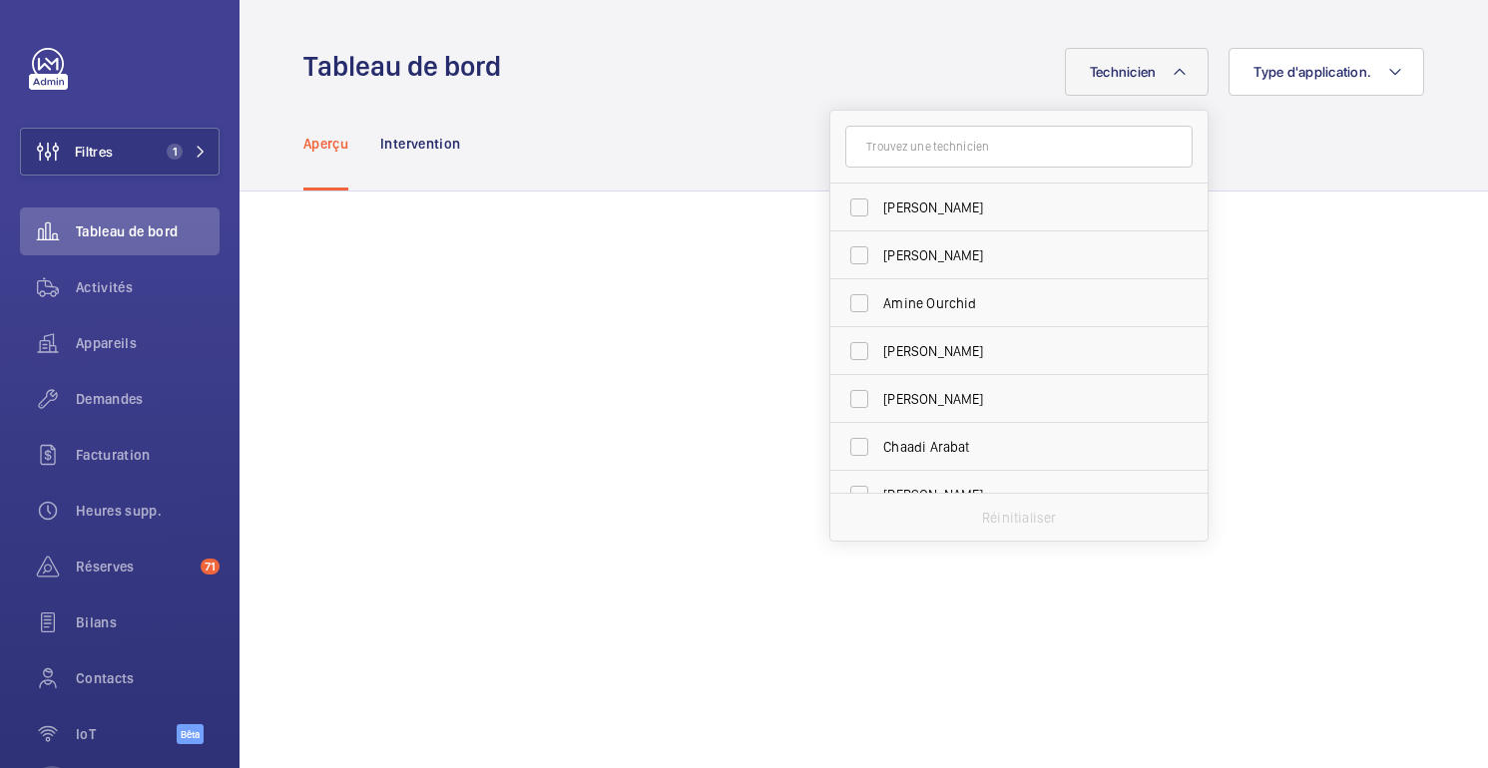
click at [941, 153] on input "text" at bounding box center [1018, 147] width 347 height 42
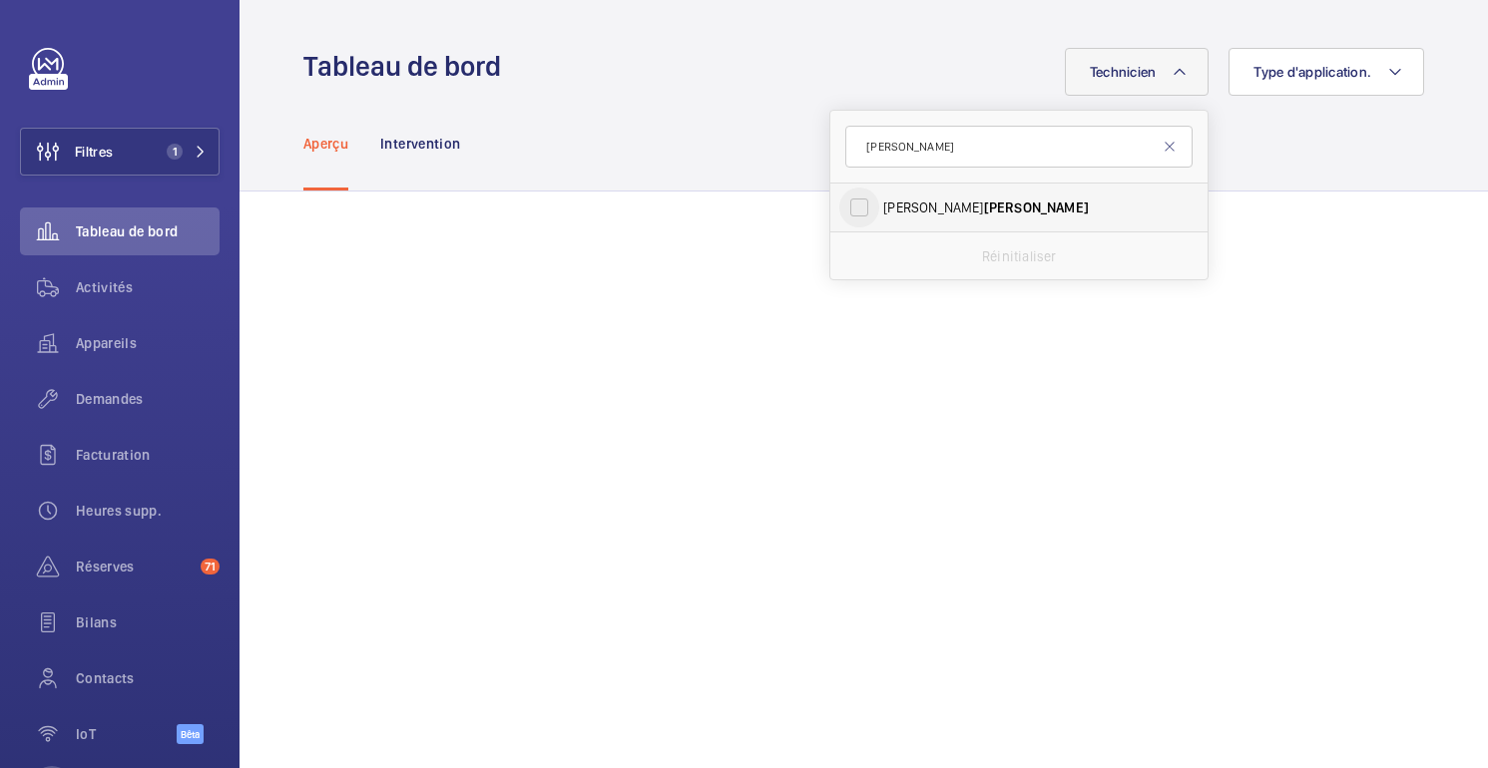
type input "alves"
click at [876, 212] on input "Bruno Alves" at bounding box center [859, 208] width 40 height 40
checkbox input "true"
click at [697, 156] on div "Aperçu Intervention" at bounding box center [863, 143] width 1121 height 95
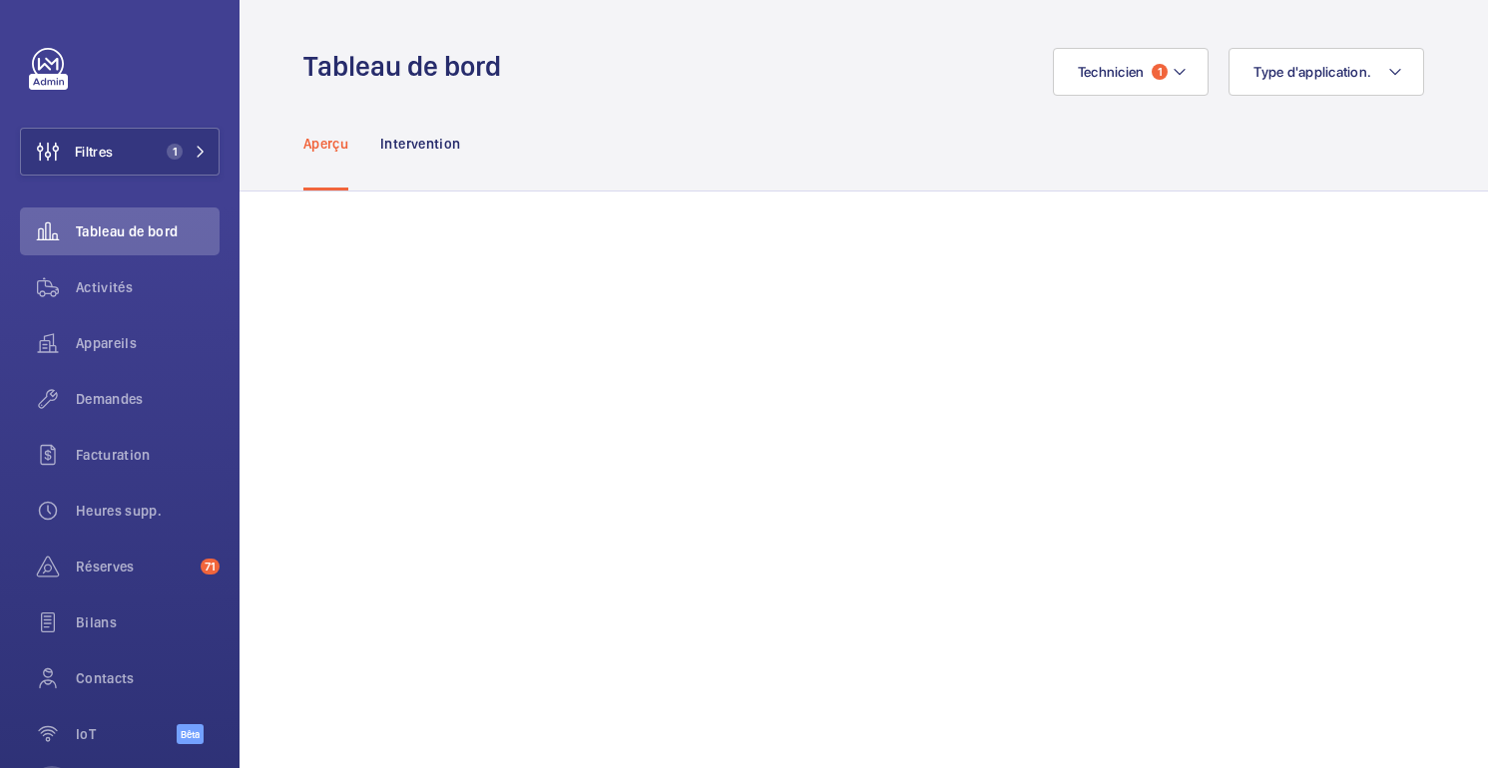
click at [929, 102] on div "Aperçu Intervention" at bounding box center [863, 143] width 1121 height 95
click at [1218, 138] on div "Aperçu Intervention" at bounding box center [863, 143] width 1121 height 95
click at [1179, 80] on mat-icon at bounding box center [1180, 72] width 16 height 24
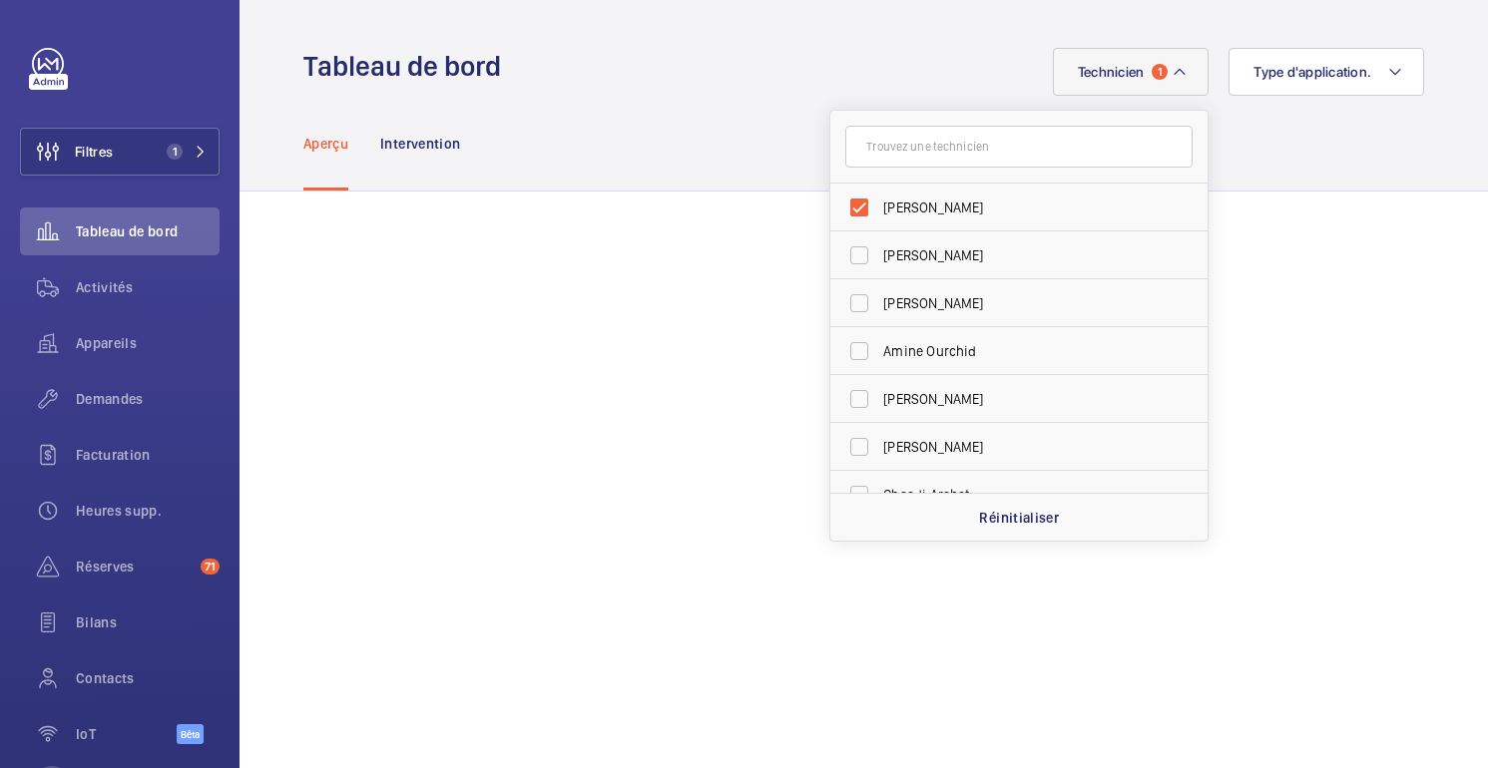
click at [730, 125] on div "Aperçu Intervention" at bounding box center [863, 143] width 1121 height 95
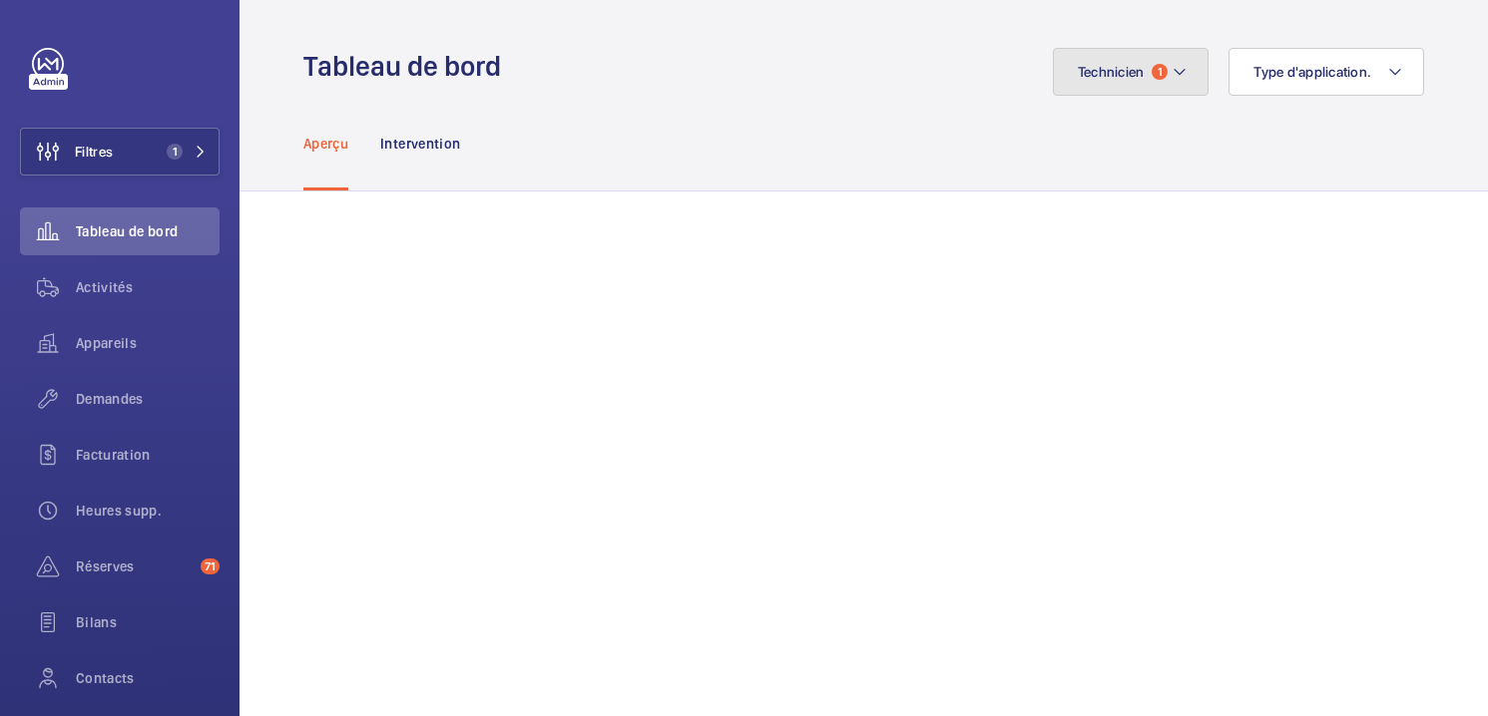
click at [1167, 76] on button "Technicien 1" at bounding box center [1131, 72] width 157 height 48
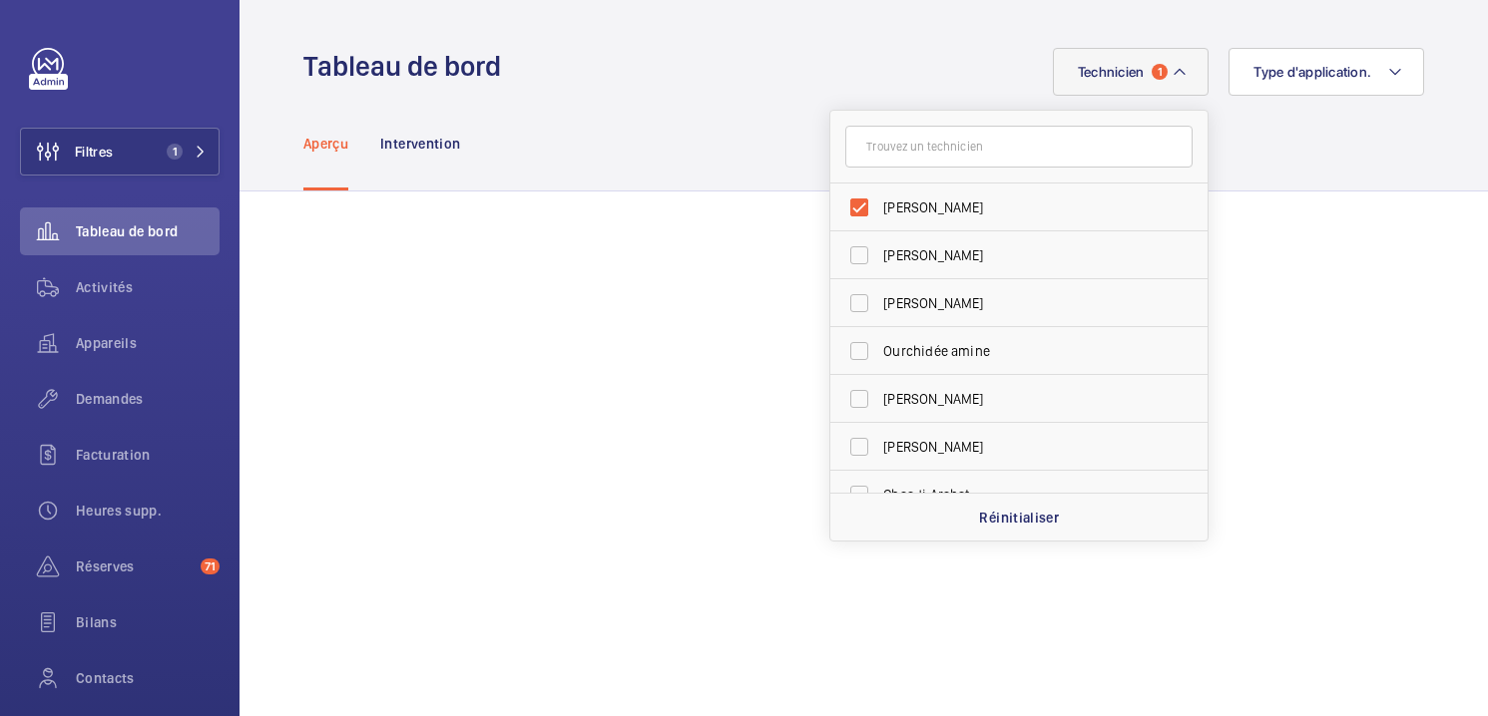
click at [708, 104] on div "Aperçu Intervention" at bounding box center [863, 143] width 1121 height 95
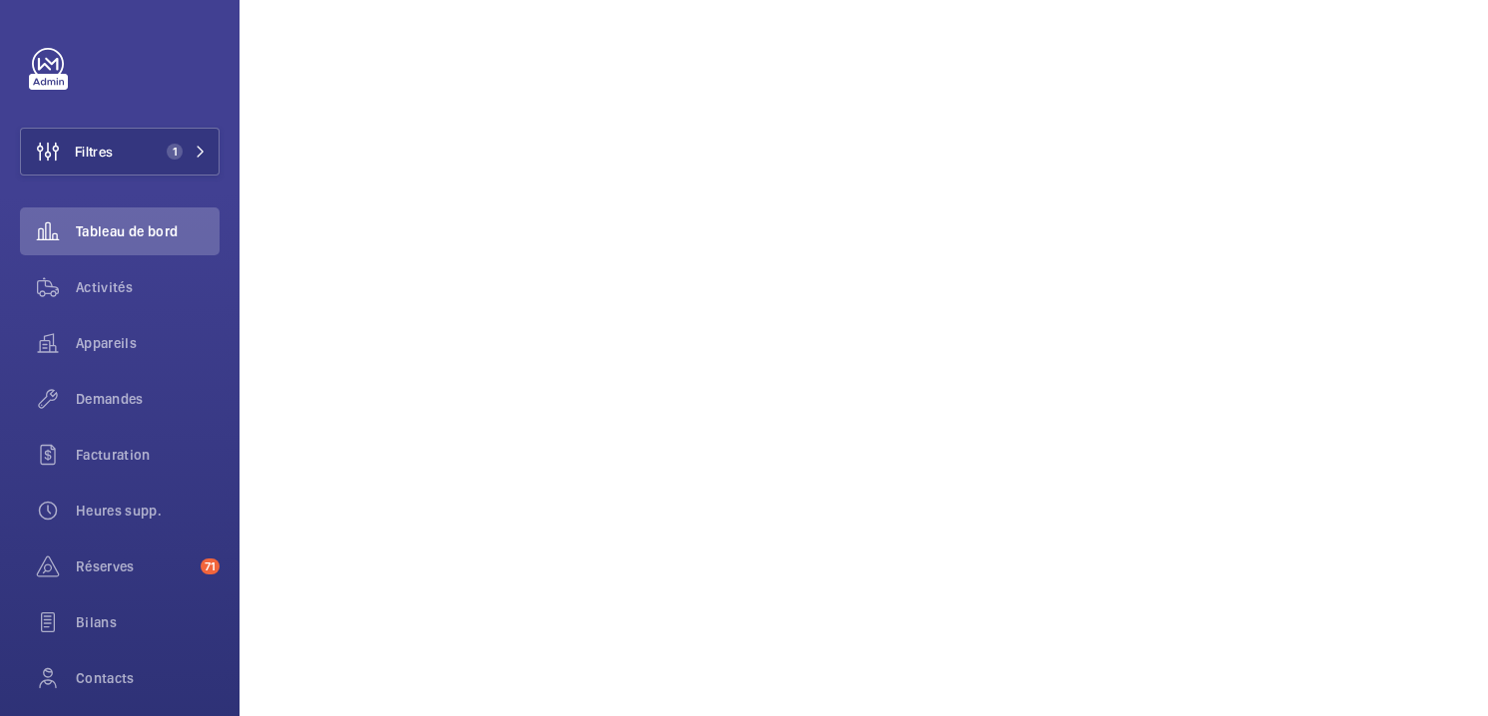
scroll to position [244, 0]
